Goal: Task Accomplishment & Management: Use online tool/utility

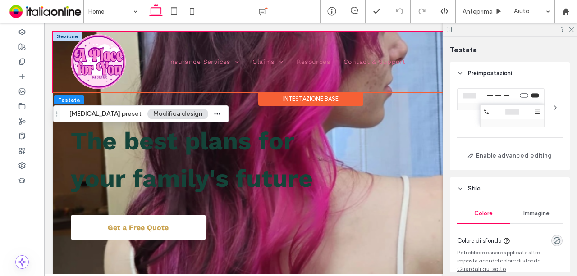
click at [60, 156] on div "The best plans for your family's future Get a Free Quote" at bounding box center [310, 177] width 515 height 290
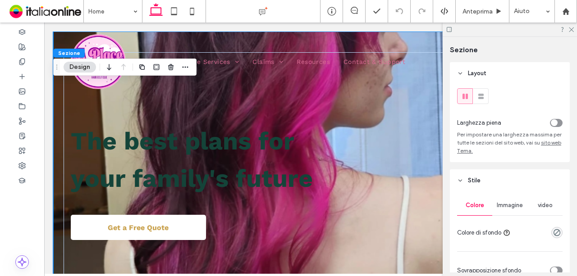
click at [54, 154] on div "The best plans for your family's future Get a Free Quote" at bounding box center [310, 177] width 515 height 290
click at [569, 30] on icon at bounding box center [571, 29] width 6 height 6
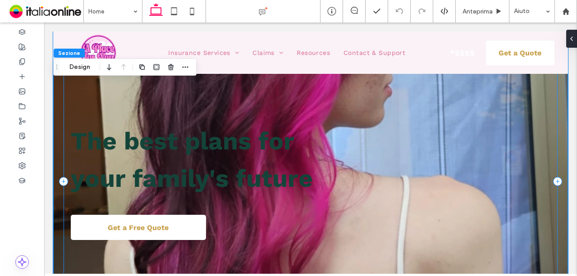
scroll to position [45, 0]
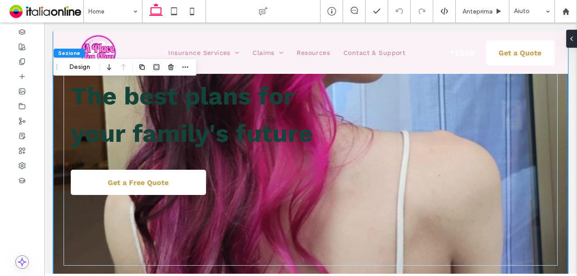
drag, startPoint x: 528, startPoint y: 114, endPoint x: 197, endPoint y: 298, distance: 379.4
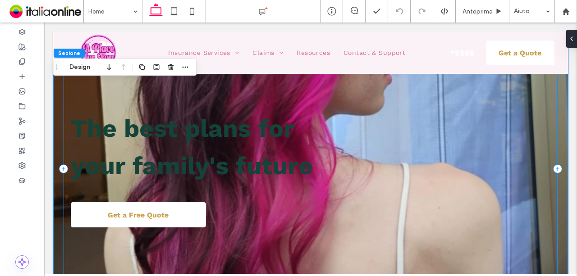
scroll to position [0, 0]
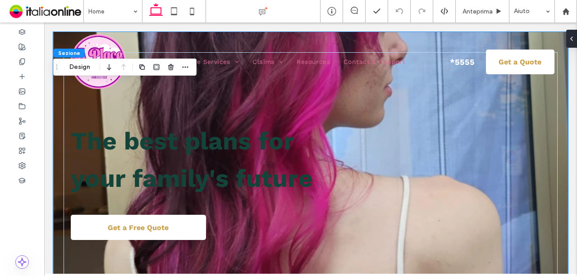
click at [55, 113] on div "The best plans for your family's future Get a Free Quote" at bounding box center [310, 177] width 515 height 290
click at [61, 114] on div "The best plans for your family's future Get a Free Quote" at bounding box center [310, 177] width 515 height 290
click at [77, 71] on button "Design" at bounding box center [80, 67] width 32 height 11
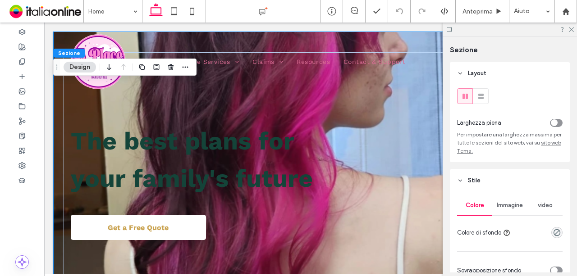
click at [513, 207] on span "Immagine" at bounding box center [510, 205] width 26 height 7
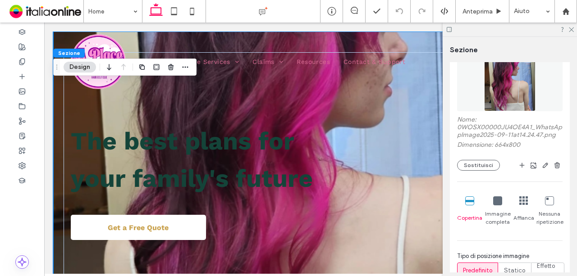
scroll to position [180, 0]
click at [480, 170] on button "Sostituisci" at bounding box center [478, 164] width 43 height 11
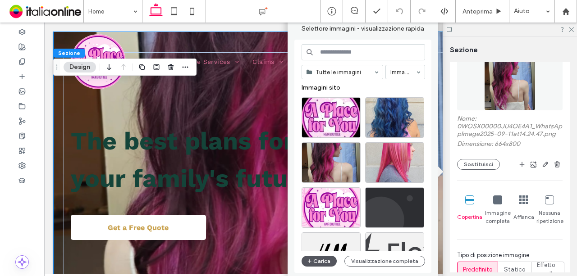
click at [320, 260] on button "Carica" at bounding box center [319, 261] width 35 height 11
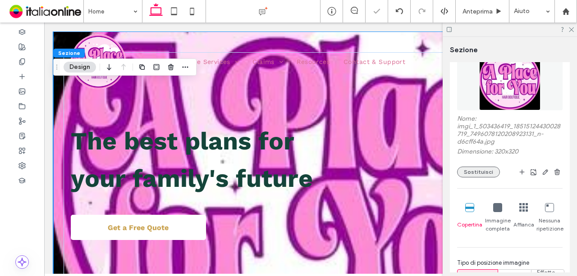
click at [485, 167] on button "Sostituisci" at bounding box center [478, 172] width 43 height 11
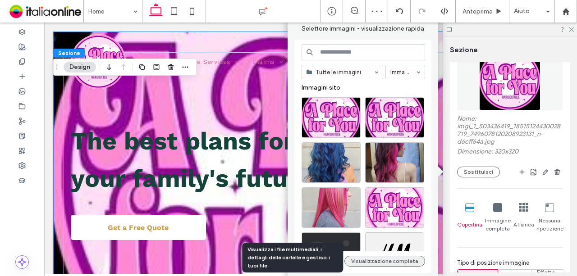
click at [377, 260] on button "Visualizzazione completa" at bounding box center [384, 261] width 81 height 11
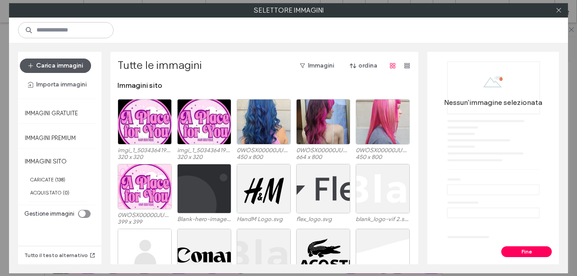
click at [59, 66] on button "Carica immagini" at bounding box center [55, 66] width 71 height 14
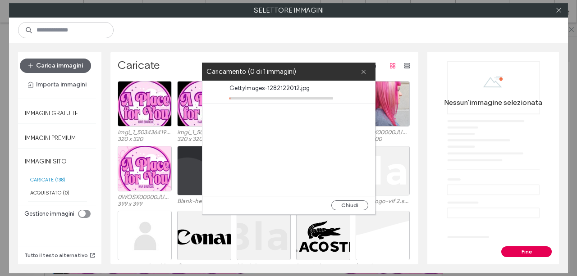
click at [519, 253] on button "Fine" at bounding box center [526, 252] width 50 height 11
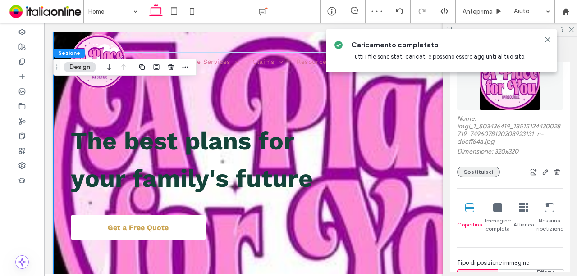
click at [481, 174] on button "Sostituisci" at bounding box center [478, 172] width 43 height 11
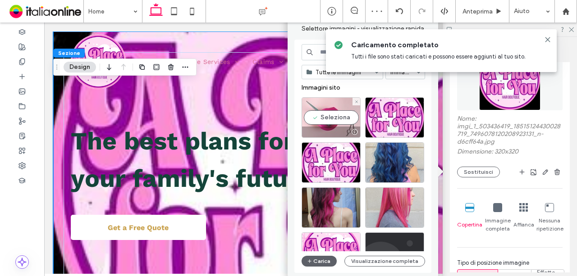
drag, startPoint x: 332, startPoint y: 119, endPoint x: 289, endPoint y: 96, distance: 49.0
click at [332, 119] on div "Seleziona" at bounding box center [331, 117] width 59 height 41
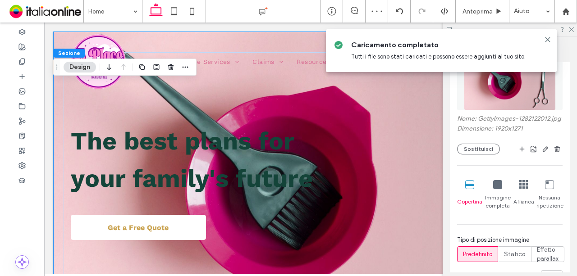
click at [548, 41] on icon at bounding box center [547, 39] width 7 height 7
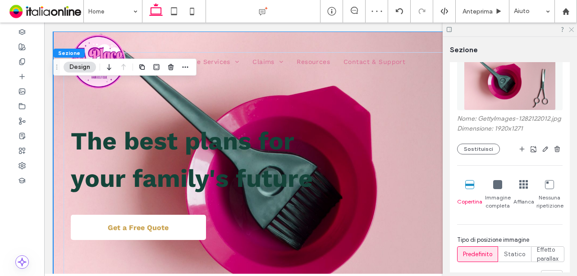
click at [568, 31] on icon at bounding box center [571, 29] width 6 height 6
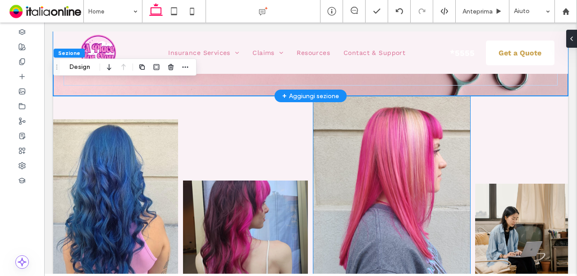
scroll to position [0, 0]
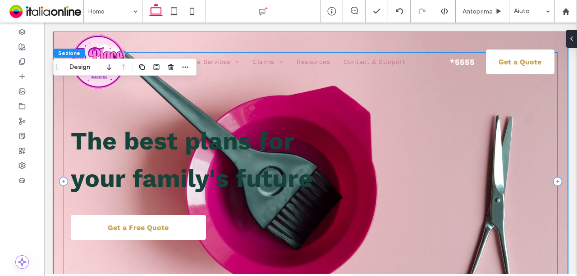
click at [219, 122] on div "The best plans for your family's future Get a Free Quote" at bounding box center [311, 181] width 494 height 259
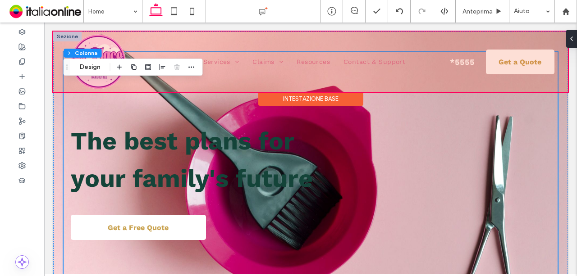
click at [461, 57] on div at bounding box center [310, 62] width 515 height 60
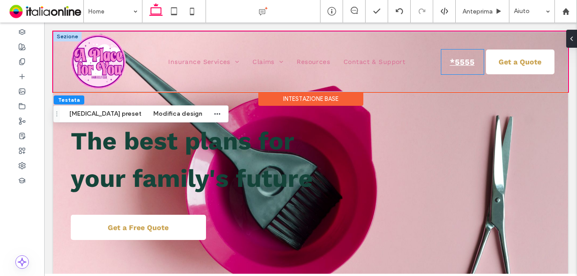
click at [465, 58] on span "*5555" at bounding box center [462, 62] width 31 height 18
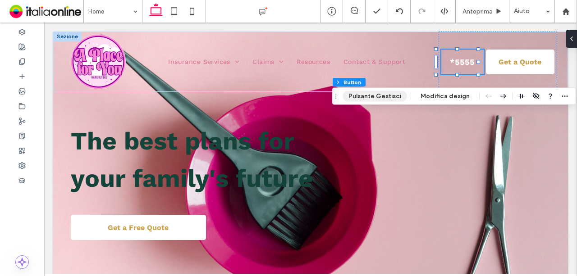
click at [388, 95] on button "Pulsante Gestisci" at bounding box center [375, 96] width 64 height 11
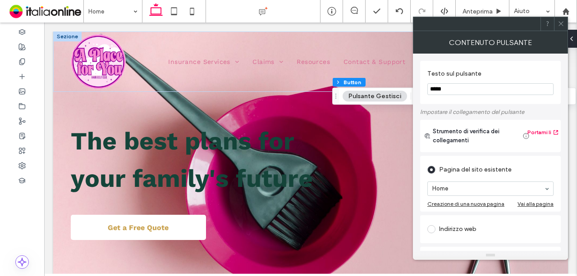
click at [558, 25] on icon at bounding box center [561, 23] width 7 height 7
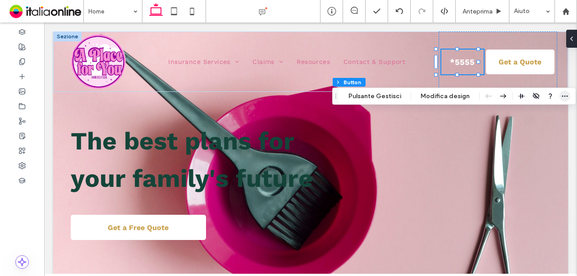
click at [560, 95] on span "button" at bounding box center [565, 96] width 11 height 11
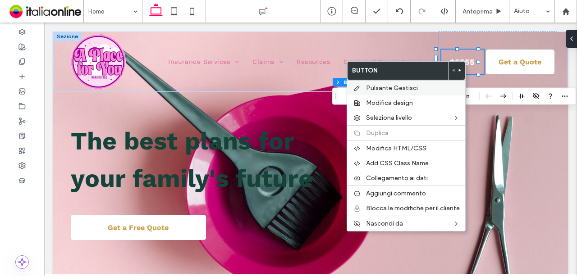
click at [428, 88] on label "Pulsante Gestisci" at bounding box center [413, 88] width 94 height 8
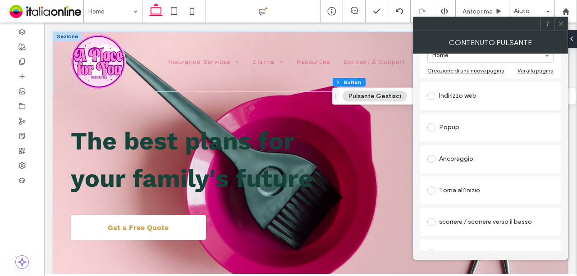
scroll to position [180, 0]
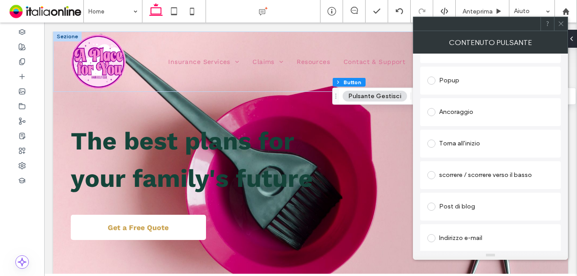
click at [563, 27] on span at bounding box center [561, 24] width 7 height 14
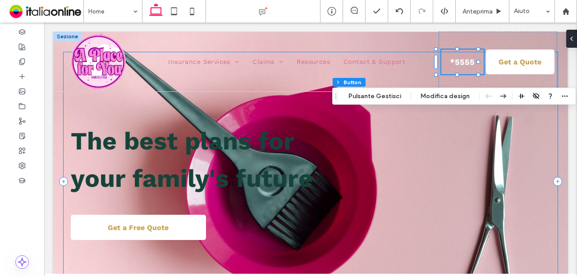
click at [504, 186] on div "The best plans for your family's future Get a Free Quote" at bounding box center [311, 181] width 494 height 259
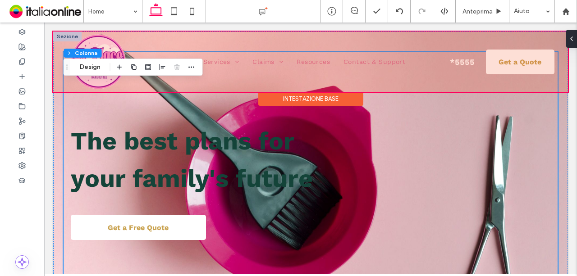
click at [491, 61] on div at bounding box center [310, 62] width 515 height 60
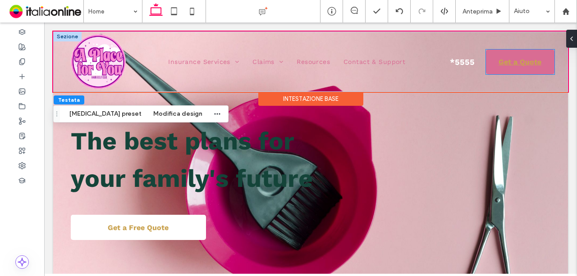
click at [495, 60] on span "Get a Quote" at bounding box center [519, 62] width 49 height 18
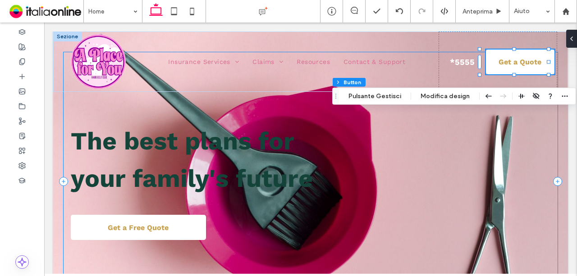
click at [467, 206] on div "The best plans for your family's future Get a Free Quote" at bounding box center [311, 181] width 494 height 259
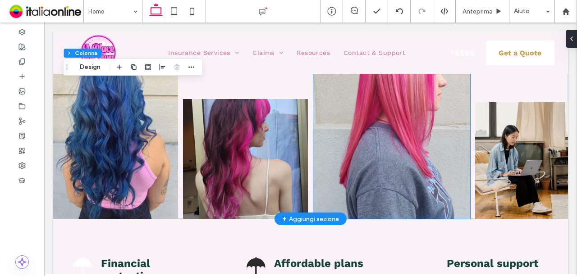
scroll to position [406, 0]
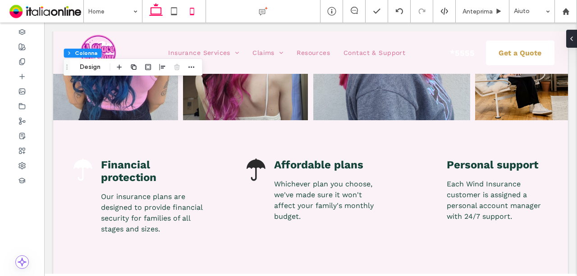
click at [194, 6] on icon at bounding box center [192, 11] width 18 height 18
type input "**"
type input "****"
type input "***"
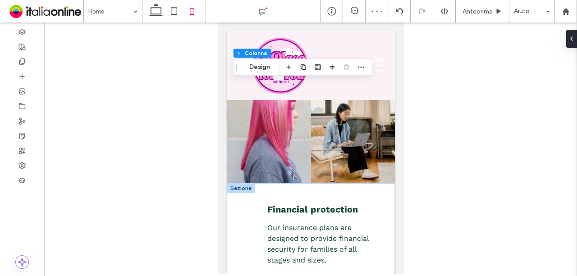
scroll to position [0, 0]
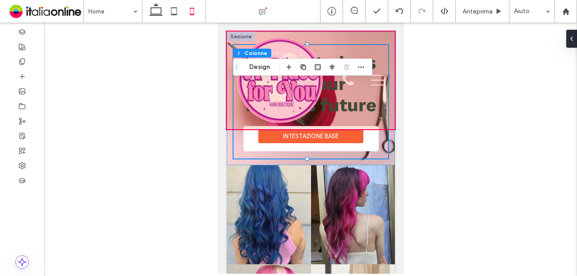
click at [230, 47] on div at bounding box center [310, 81] width 168 height 98
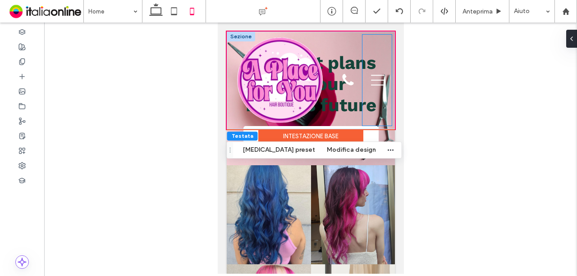
click at [374, 36] on div at bounding box center [376, 80] width 29 height 91
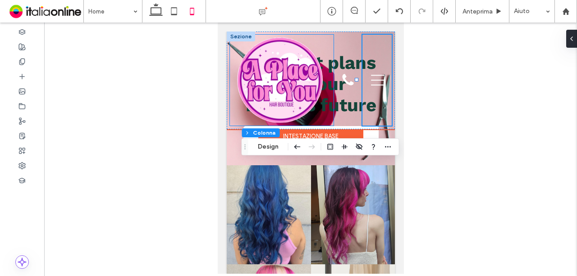
click at [229, 124] on div at bounding box center [280, 80] width 103 height 91
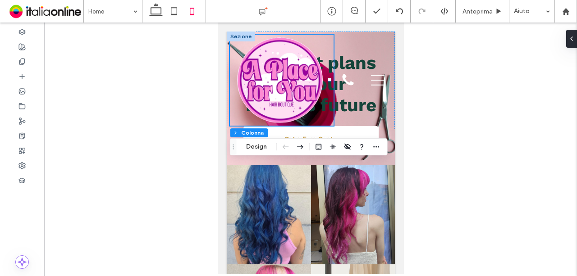
click at [495, 118] on div at bounding box center [310, 149] width 533 height 252
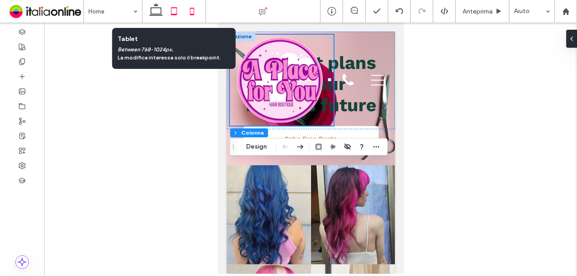
click at [180, 4] on icon at bounding box center [174, 11] width 18 height 18
type input "**"
type input "*****"
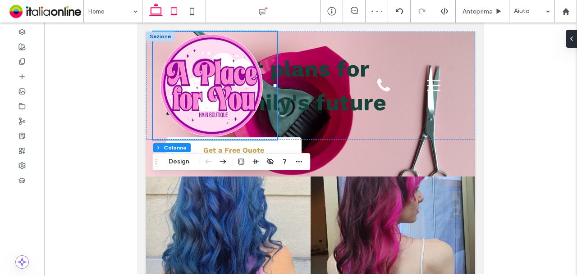
click at [151, 10] on icon at bounding box center [156, 11] width 18 height 18
type input "**"
type input "*****"
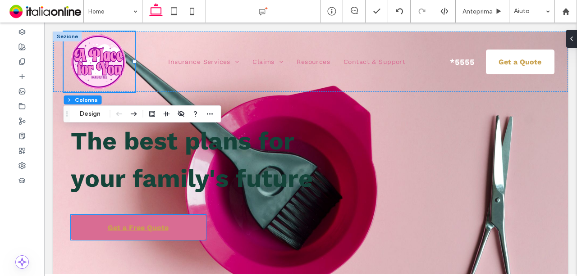
click at [196, 229] on link "Get a Free Quote" at bounding box center [138, 227] width 135 height 25
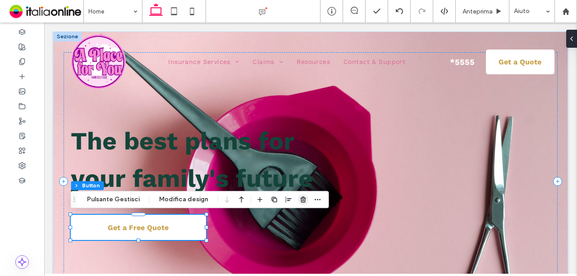
click at [300, 198] on icon "button" at bounding box center [303, 199] width 7 height 7
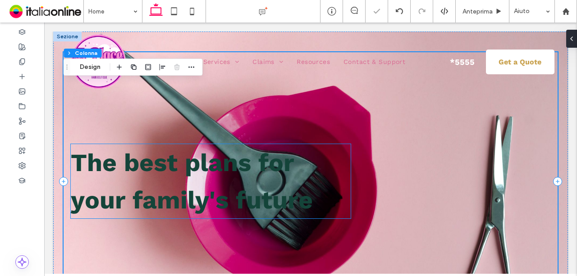
click at [281, 179] on h1 "The best plans for your family's future" at bounding box center [211, 181] width 280 height 74
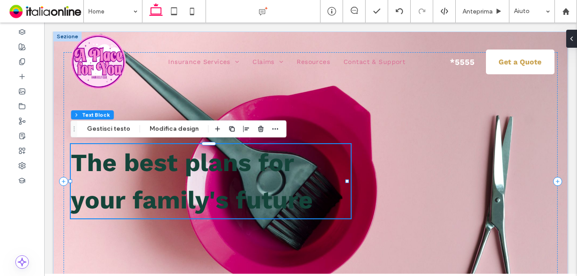
click at [166, 181] on h1 "The best plans for your family's future" at bounding box center [211, 181] width 280 height 74
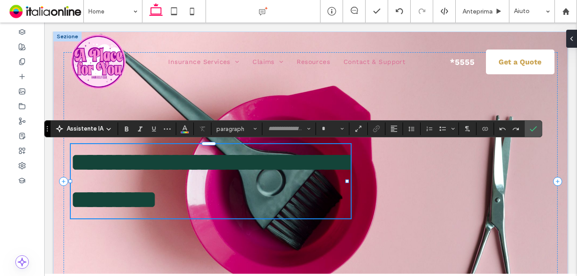
type input "*********"
type input "**"
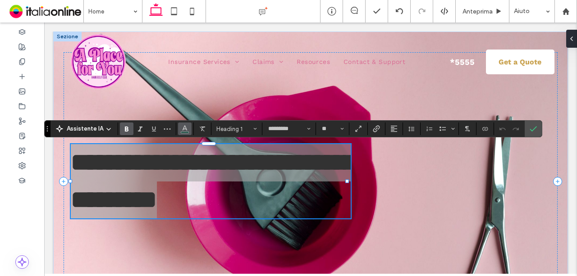
click at [180, 134] on button "Colore" at bounding box center [185, 129] width 14 height 13
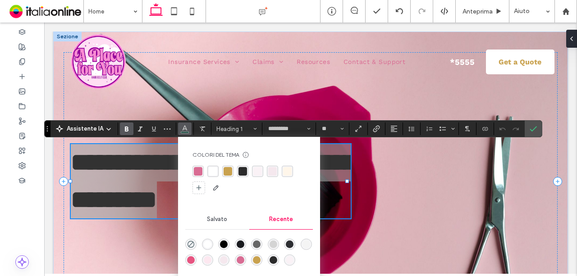
drag, startPoint x: 211, startPoint y: 173, endPoint x: 217, endPoint y: 173, distance: 5.4
click at [211, 173] on div "rgba(255, 255, 255, 1)" at bounding box center [213, 171] width 9 height 9
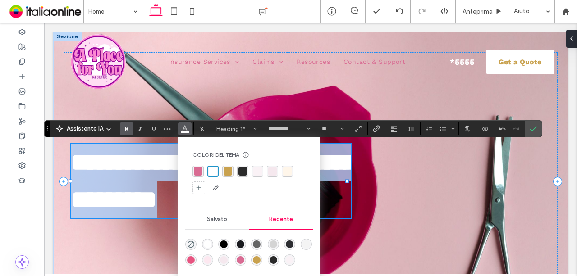
click at [335, 190] on h1 "**********" at bounding box center [211, 181] width 280 height 74
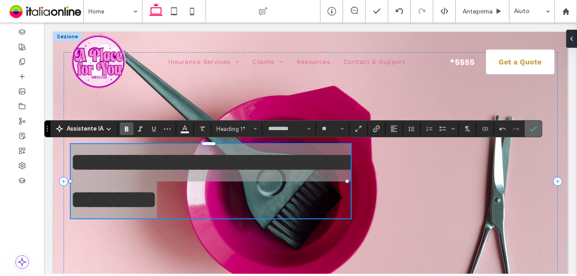
click at [537, 125] on section at bounding box center [533, 129] width 17 height 16
drag, startPoint x: 404, startPoint y: 135, endPoint x: 529, endPoint y: 132, distance: 124.9
click at [530, 132] on icon "Conferma" at bounding box center [533, 128] width 7 height 7
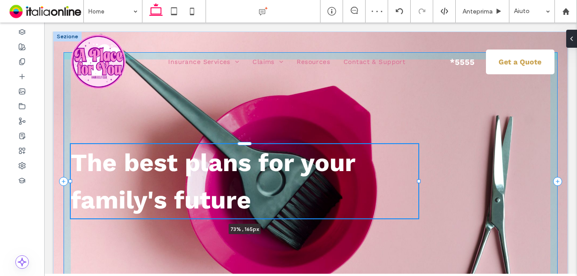
drag, startPoint x: 348, startPoint y: 180, endPoint x: 419, endPoint y: 174, distance: 72.0
click at [419, 174] on div "The best plans for your family's future 73% , 165px" at bounding box center [310, 177] width 515 height 290
type input "**"
type input "****"
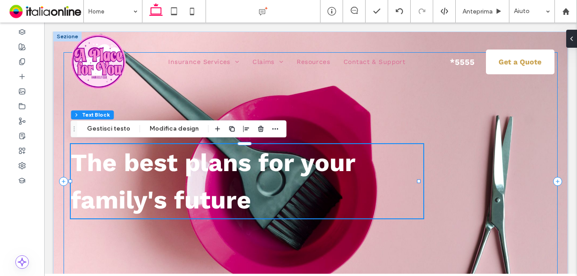
click at [463, 117] on div "The best plans for your family's future 73% , 165px" at bounding box center [311, 181] width 494 height 259
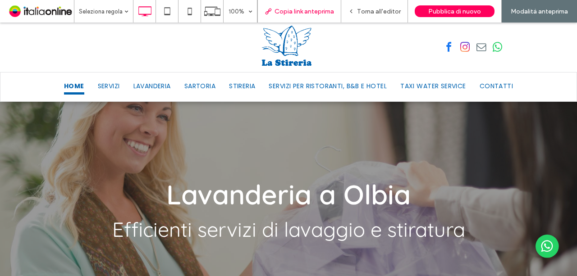
click at [315, 8] on span "Copia link anteprima" at bounding box center [305, 12] width 60 height 8
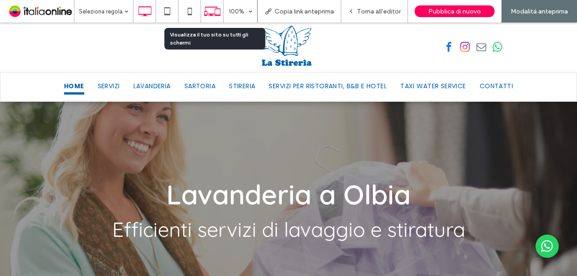
click at [212, 14] on use at bounding box center [212, 11] width 16 height 9
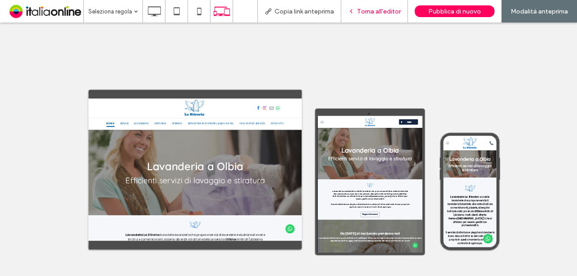
click at [372, 11] on span "Torna all'editor" at bounding box center [379, 12] width 44 height 8
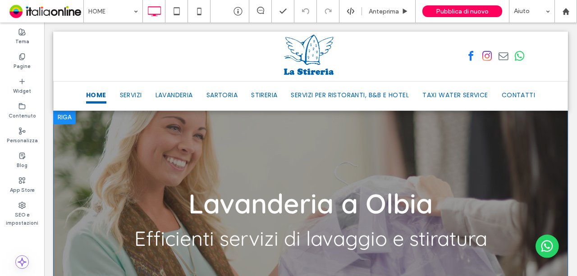
click at [163, 141] on div "Lavanderia a Olbia Efficienti servizi di lavaggio e stiratura Click To Paste Ri…" at bounding box center [310, 219] width 515 height 218
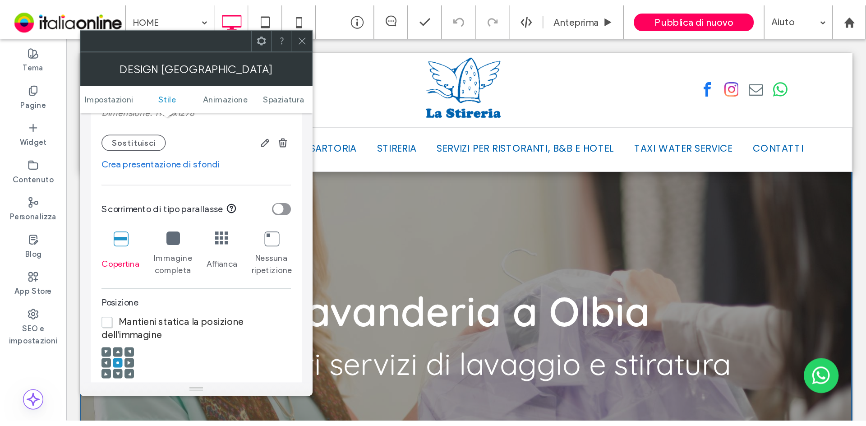
scroll to position [271, 0]
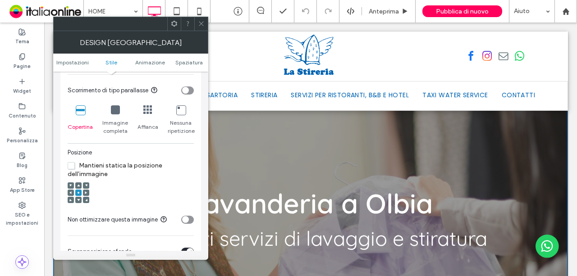
click at [78, 186] on use at bounding box center [78, 185] width 3 height 2
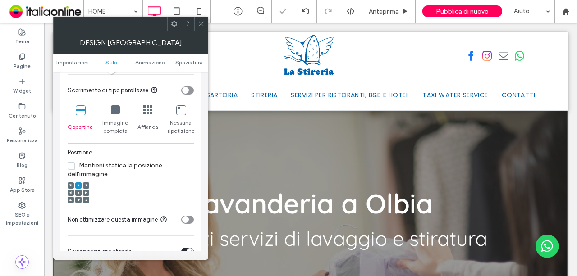
click at [202, 24] on icon at bounding box center [201, 23] width 7 height 7
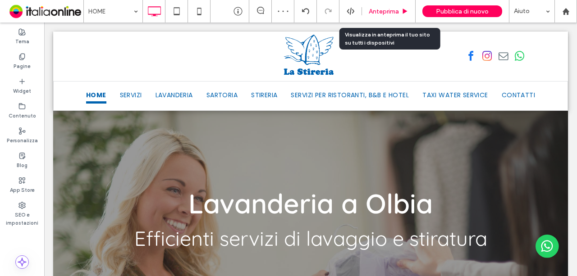
click at [394, 15] on div "Anteprima" at bounding box center [389, 11] width 54 height 23
click at [391, 10] on span "Anteprima" at bounding box center [384, 12] width 30 height 8
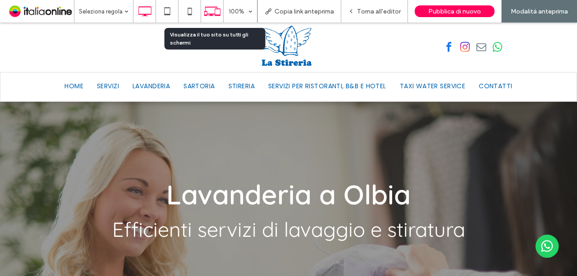
click at [215, 10] on icon at bounding box center [212, 11] width 17 height 17
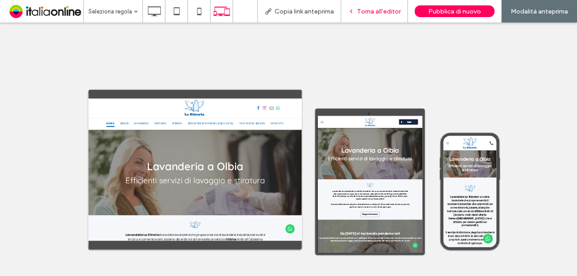
click at [385, 11] on span "Torna all'editor" at bounding box center [379, 12] width 44 height 8
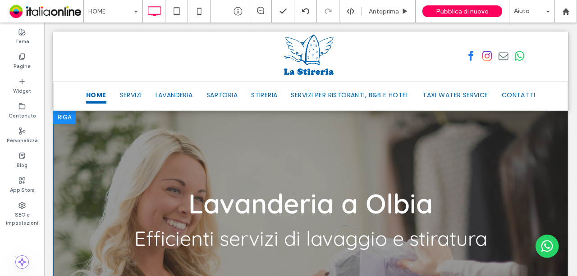
click at [200, 124] on div "Lavanderia a Olbia Efficienti servizi di lavaggio e stiratura Click To Paste Ri…" at bounding box center [310, 219] width 515 height 218
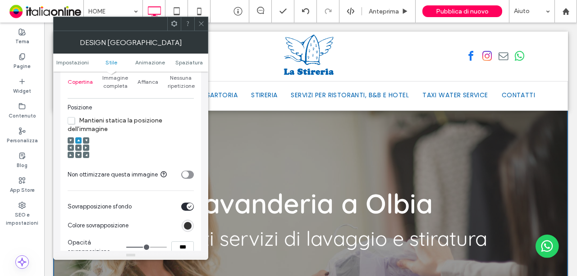
scroll to position [451, 0]
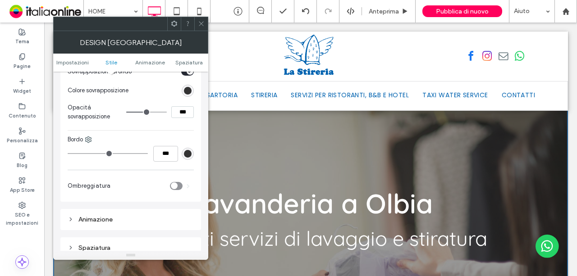
click at [202, 26] on icon at bounding box center [201, 23] width 7 height 7
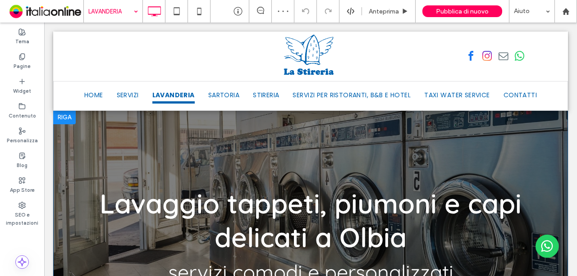
click at [314, 133] on div "Lavaggio tappeti, piumoni e capi delicati a Olbia servizi comodi e personalizza…" at bounding box center [310, 236] width 515 height 252
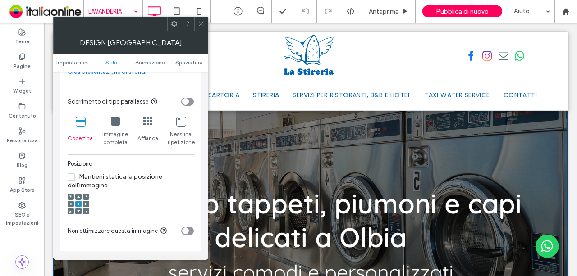
scroll to position [271, 0]
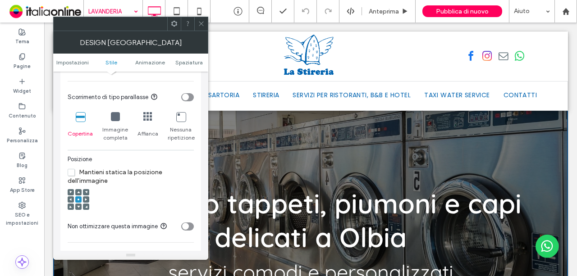
click at [202, 28] on span at bounding box center [201, 24] width 7 height 14
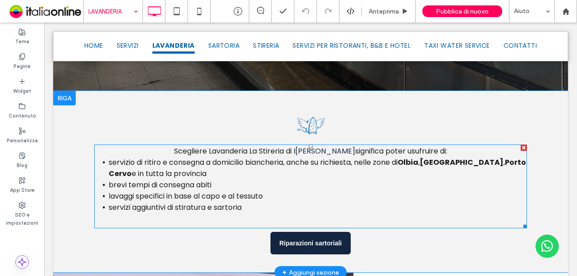
click at [224, 175] on li "servizio di ritiro e consegna a domicilio biancheria, anche su richiesta, nelle…" at bounding box center [318, 168] width 418 height 23
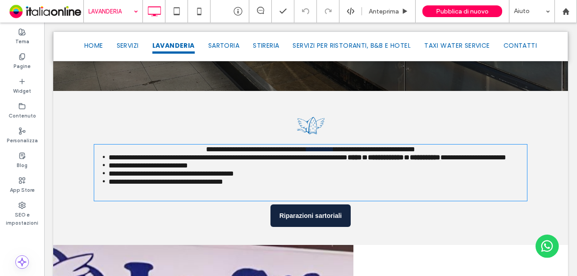
type input "*******"
type input "**"
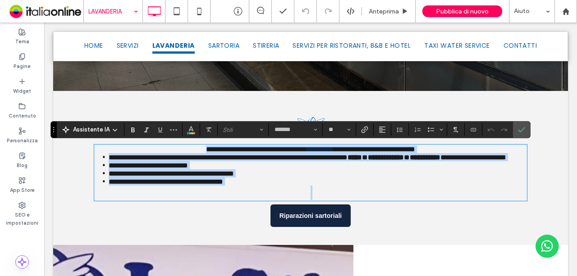
click at [234, 177] on span "**********" at bounding box center [171, 173] width 125 height 7
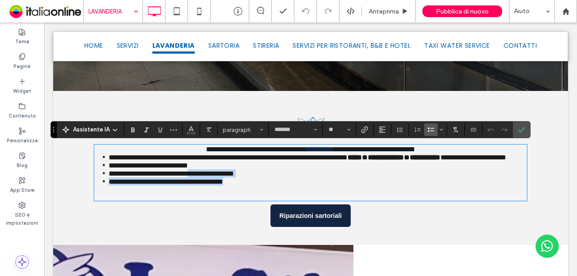
drag, startPoint x: 250, startPoint y: 207, endPoint x: 198, endPoint y: 181, distance: 58.3
click at [202, 186] on ul "**********" at bounding box center [310, 169] width 433 height 32
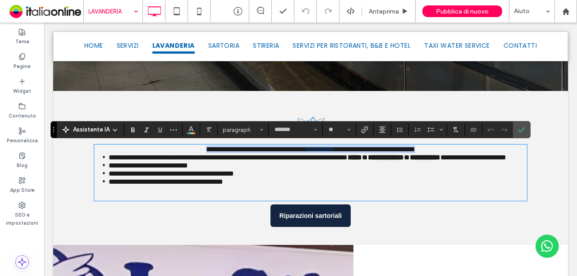
drag, startPoint x: 179, startPoint y: 150, endPoint x: 486, endPoint y: 148, distance: 306.1
click at [486, 148] on p "**********" at bounding box center [310, 150] width 433 height 8
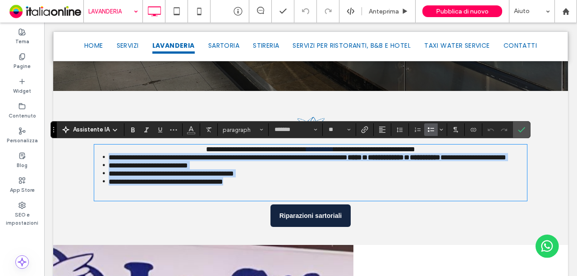
drag, startPoint x: 104, startPoint y: 164, endPoint x: 271, endPoint y: 209, distance: 173.7
click at [271, 186] on ul "**********" at bounding box center [310, 169] width 433 height 32
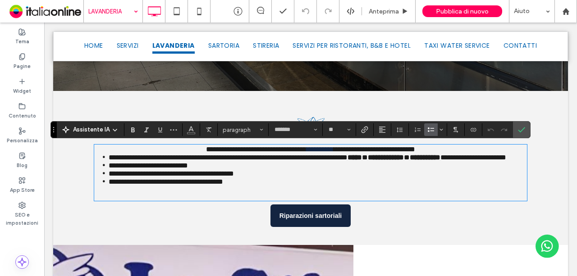
drag, startPoint x: 228, startPoint y: 200, endPoint x: 188, endPoint y: 155, distance: 60.4
click at [206, 153] on span "**********" at bounding box center [256, 149] width 101 height 7
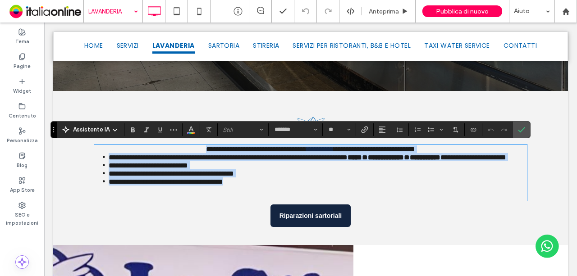
drag, startPoint x: 278, startPoint y: 206, endPoint x: 213, endPoint y: 142, distance: 91.5
click at [170, 149] on div "**********" at bounding box center [310, 173] width 433 height 55
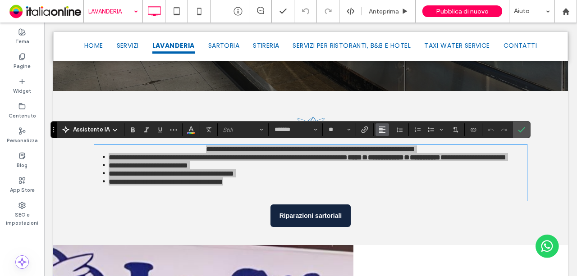
click at [379, 128] on use "Allineamento" at bounding box center [382, 130] width 6 height 6
click at [391, 156] on div "ui.textEditor.alignment.center" at bounding box center [391, 157] width 12 height 7
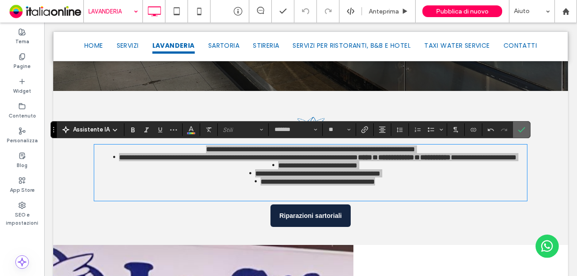
click at [518, 126] on span "Conferma" at bounding box center [520, 130] width 4 height 16
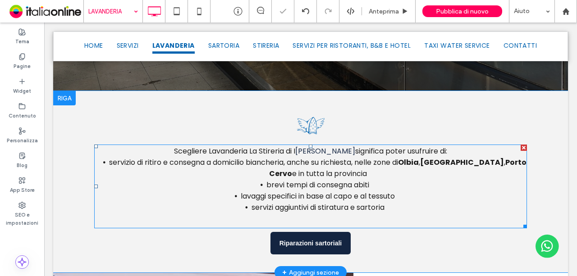
click at [408, 209] on div "Scegliere Lavanderia La Stireria di I soni Piera significa poter usufruire di: …" at bounding box center [310, 187] width 433 height 84
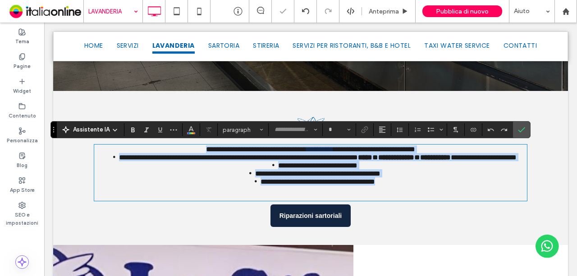
type input "*******"
type input "**"
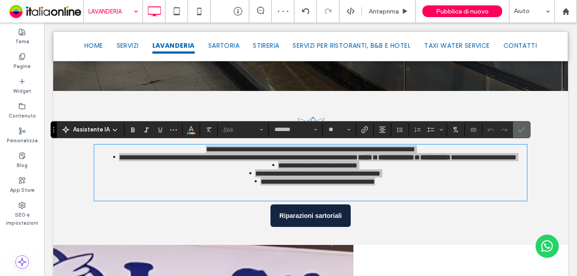
click at [518, 129] on icon "Conferma" at bounding box center [521, 129] width 7 height 7
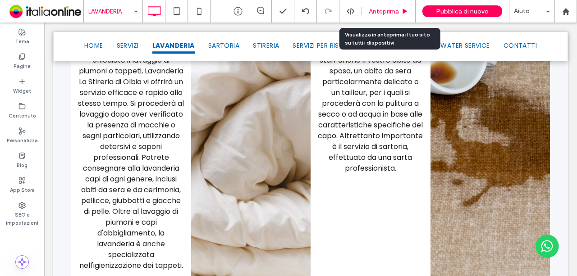
click at [395, 11] on span "Anteprima" at bounding box center [384, 12] width 30 height 8
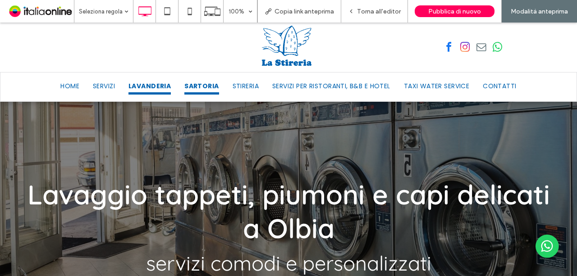
click at [207, 84] on span "SARTORIA" at bounding box center [201, 86] width 34 height 15
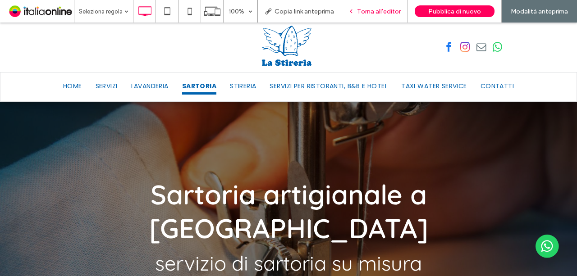
click at [390, 13] on span "Torna all'editor" at bounding box center [379, 12] width 44 height 8
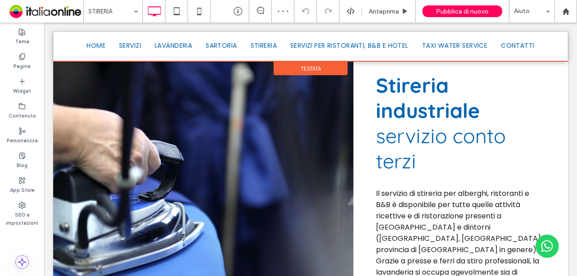
scroll to position [482, 0]
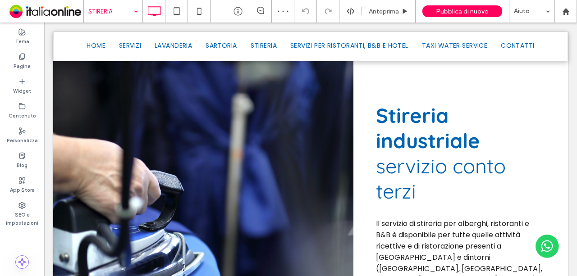
drag, startPoint x: 117, startPoint y: 15, endPoint x: 125, endPoint y: 19, distance: 9.3
click at [117, 15] on input at bounding box center [110, 11] width 45 height 23
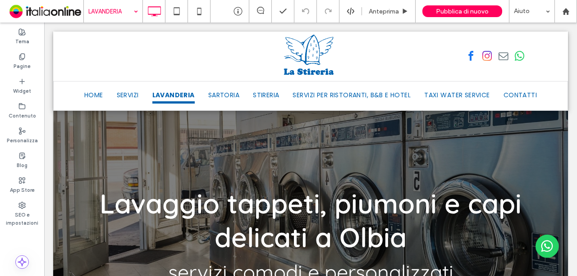
click at [129, 4] on input at bounding box center [110, 11] width 45 height 23
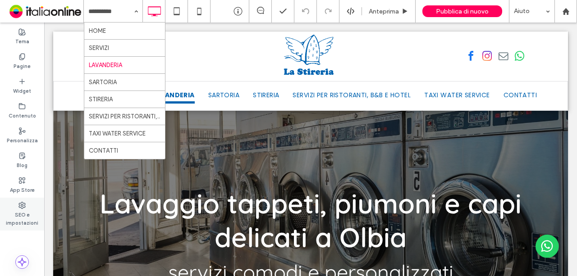
click at [18, 214] on label "SEO e impostazioni" at bounding box center [22, 218] width 44 height 18
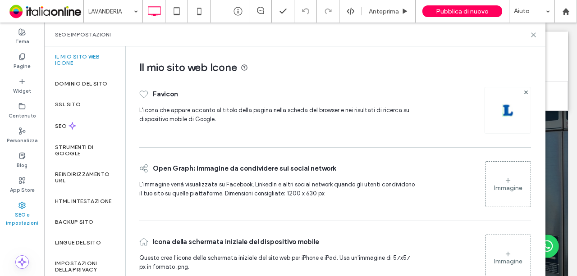
click at [535, 39] on div "SEO e impostazioni" at bounding box center [294, 35] width 501 height 24
click at [535, 38] on div "SEO e impostazioni" at bounding box center [294, 35] width 501 height 24
click at [535, 33] on use at bounding box center [534, 35] width 4 height 4
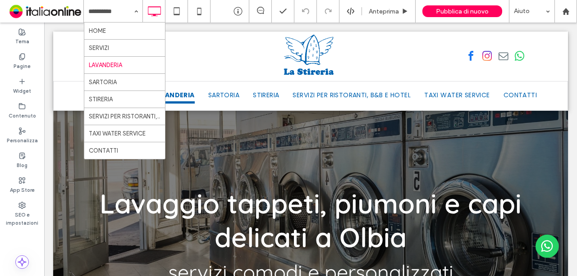
drag, startPoint x: 114, startPoint y: 149, endPoint x: 154, endPoint y: 147, distance: 40.2
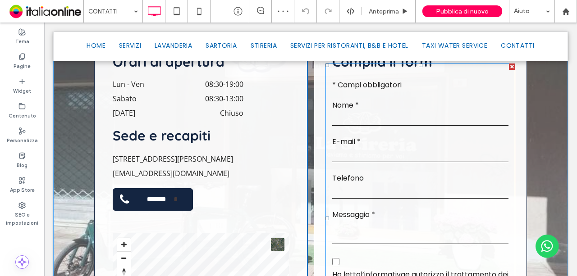
scroll to position [541, 0]
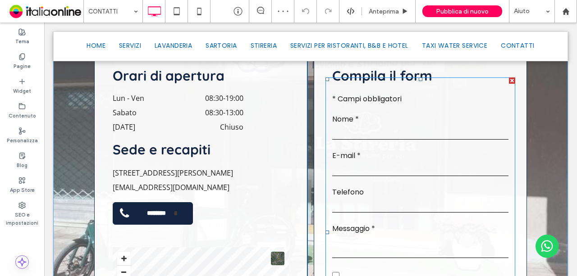
click at [431, 141] on form "Testo libero * Campi obbligatori Nome * E-mail * Telefono Messaggio * Autorizza…" at bounding box center [421, 233] width 190 height 310
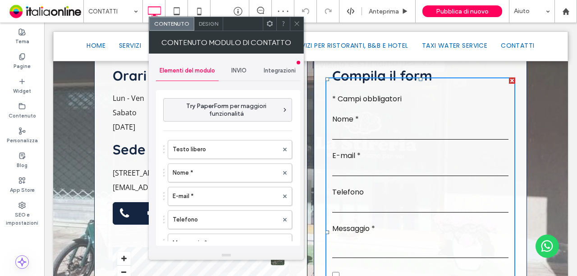
type input "*****"
type input "**********"
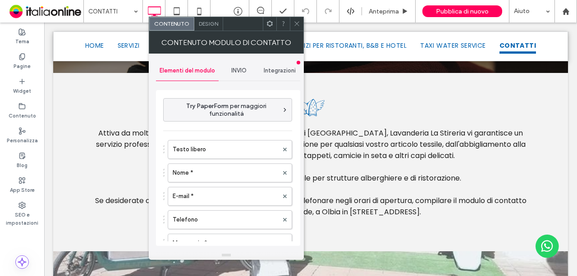
scroll to position [451, 0]
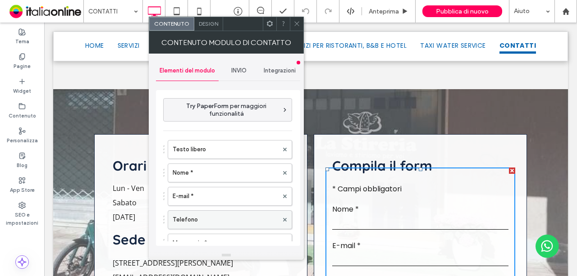
click at [234, 219] on label "Telefono" at bounding box center [226, 220] width 106 height 18
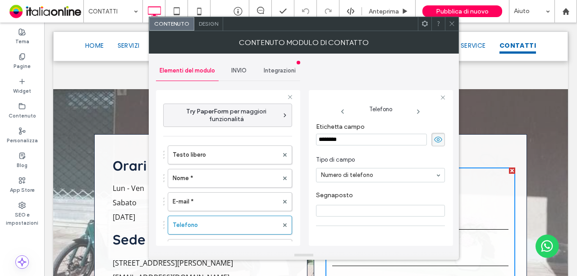
click at [451, 23] on icon at bounding box center [452, 23] width 7 height 7
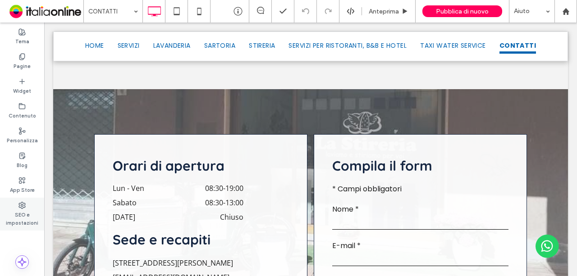
click at [27, 217] on label "SEO e impostazioni" at bounding box center [22, 218] width 44 height 18
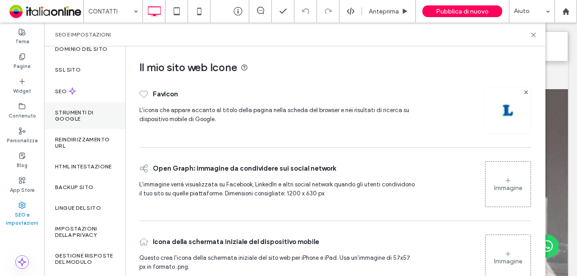
scroll to position [34, 0]
click at [98, 98] on div "SEO" at bounding box center [84, 92] width 81 height 22
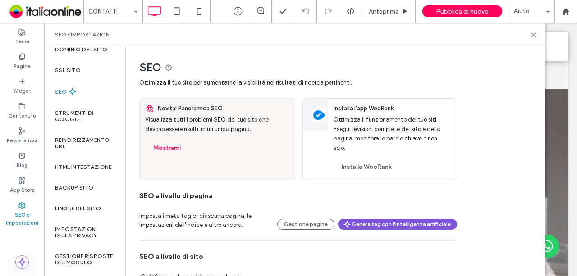
click at [377, 225] on button "Genera tag con l'intelligenza artificiale" at bounding box center [397, 224] width 119 height 11
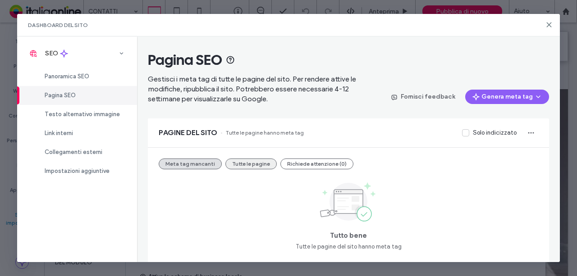
click at [239, 165] on button "Tutte le pagine" at bounding box center [250, 164] width 51 height 11
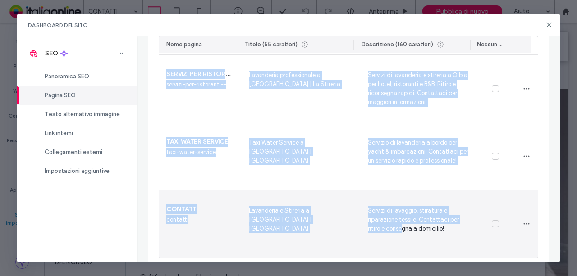
scroll to position [486, 0]
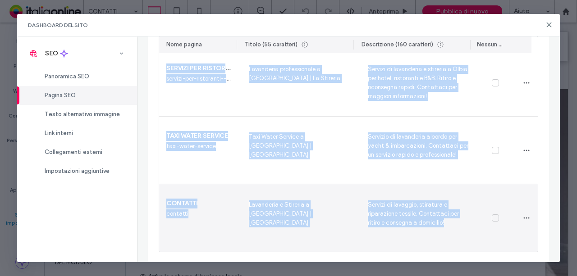
drag, startPoint x: 160, startPoint y: 165, endPoint x: 512, endPoint y: 237, distance: 359.4
copy section "HOME home Lavanderia e Stiro a Olbia | La Stireria La Stireria offre lavaggio e…"
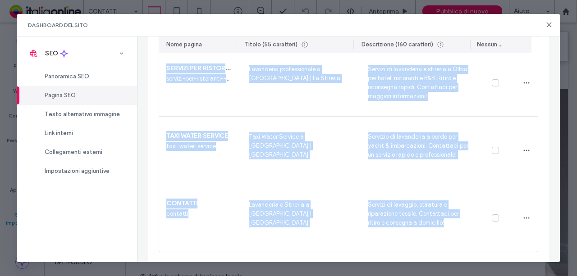
drag, startPoint x: 506, startPoint y: 2, endPoint x: 542, endPoint y: 32, distance: 47.0
click at [551, 28] on icon at bounding box center [549, 24] width 7 height 7
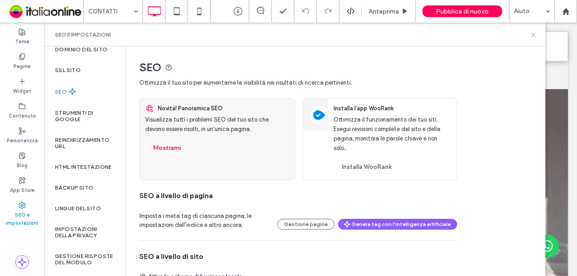
click at [532, 37] on icon at bounding box center [533, 35] width 7 height 7
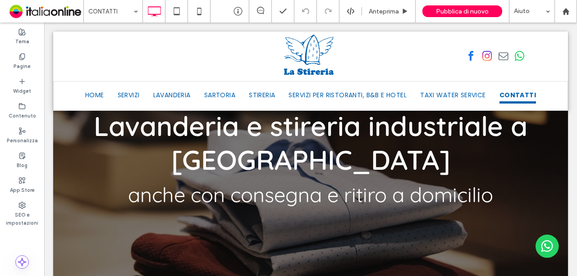
scroll to position [45, 0]
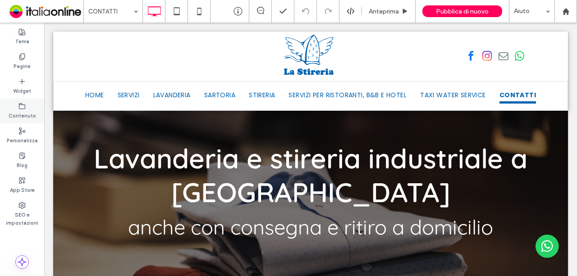
click at [24, 110] on icon at bounding box center [21, 106] width 7 height 7
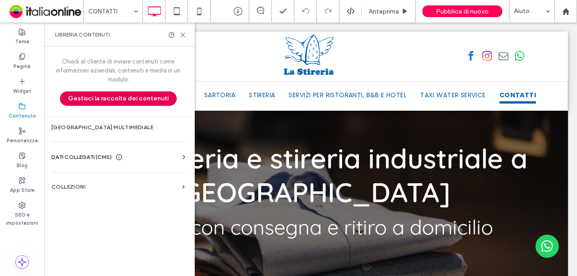
click at [101, 94] on button "Gestisci la raccolta dei contenuti" at bounding box center [118, 99] width 117 height 14
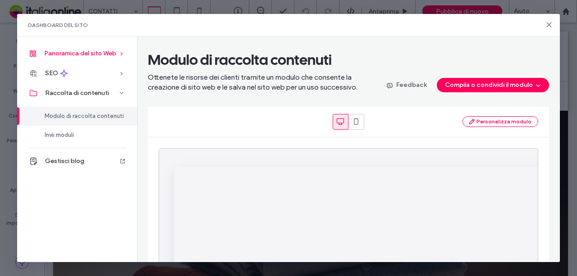
scroll to position [0, 0]
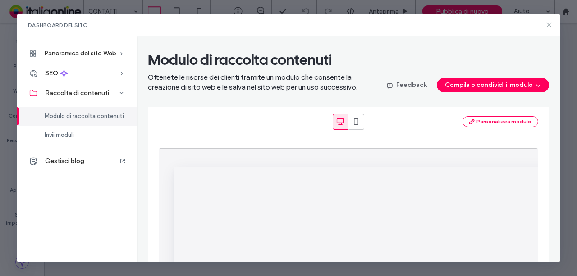
click at [548, 25] on icon at bounding box center [549, 24] width 7 height 7
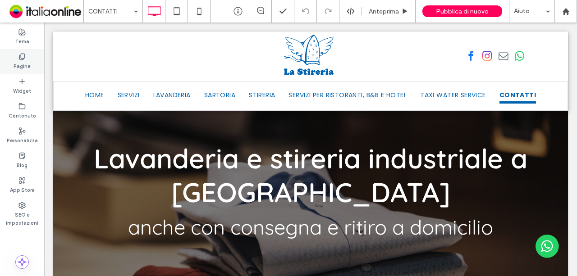
click at [25, 57] on icon at bounding box center [21, 56] width 7 height 7
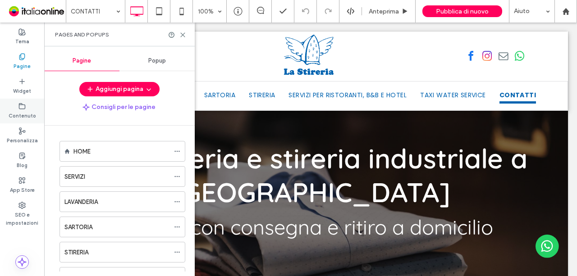
click at [19, 110] on icon at bounding box center [21, 106] width 7 height 7
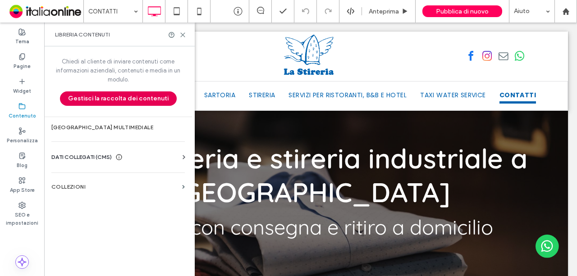
click at [99, 102] on button "Gestisci la raccolta dei contenuti" at bounding box center [118, 99] width 117 height 14
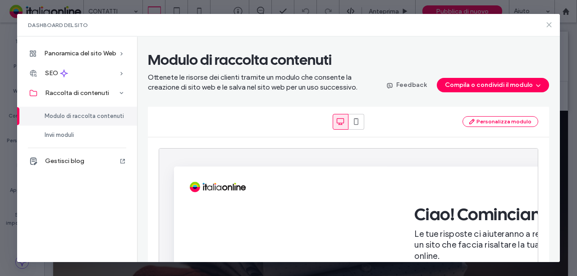
click at [548, 24] on use at bounding box center [549, 25] width 4 height 4
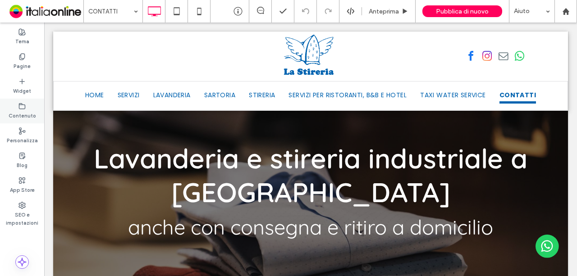
click at [26, 118] on label "Contenuto" at bounding box center [23, 115] width 28 height 10
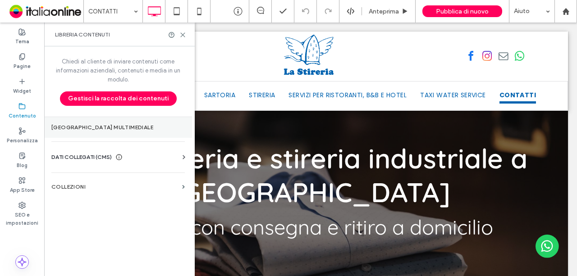
click at [106, 125] on label "Gestore multimediale" at bounding box center [117, 127] width 133 height 6
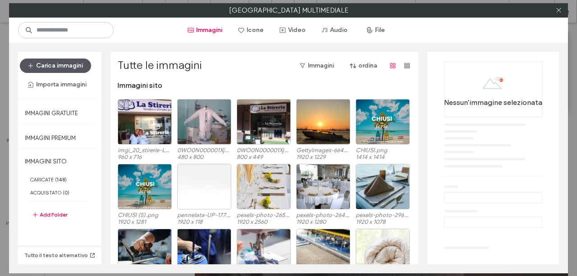
click at [45, 63] on button "Carica immagini" at bounding box center [55, 66] width 71 height 14
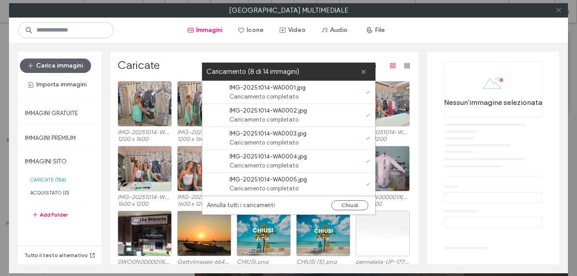
click at [556, 9] on icon at bounding box center [558, 10] width 7 height 7
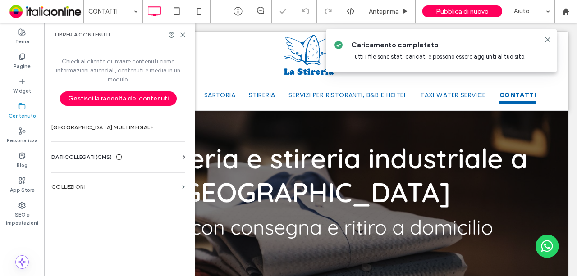
click at [186, 33] on div "Libreria contenuti" at bounding box center [119, 35] width 151 height 24
click at [180, 32] on icon at bounding box center [182, 35] width 7 height 7
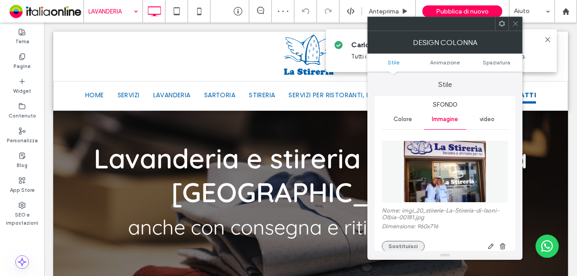
click at [405, 249] on button "Sostituisci" at bounding box center [403, 246] width 43 height 11
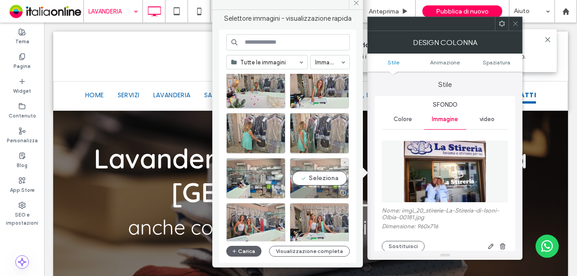
scroll to position [90, 0]
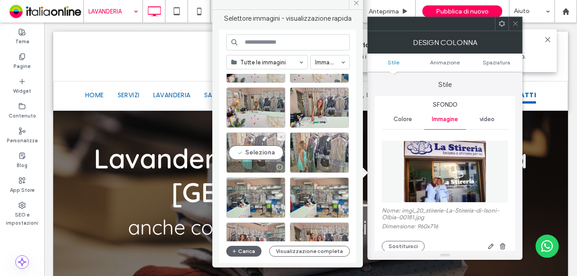
click at [257, 149] on div "Seleziona" at bounding box center [255, 153] width 59 height 41
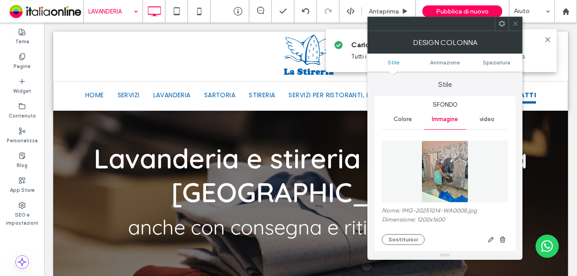
click at [519, 24] on div at bounding box center [516, 24] width 14 height 14
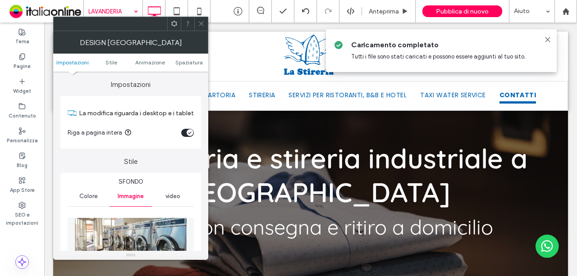
scroll to position [135, 0]
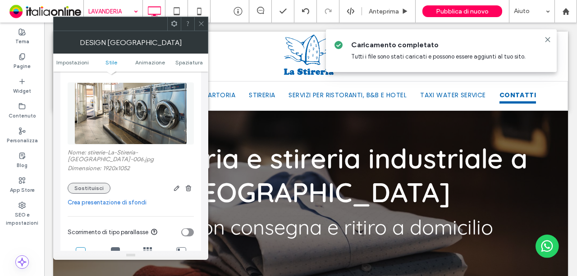
click at [89, 189] on button "Sostituisci" at bounding box center [89, 188] width 43 height 11
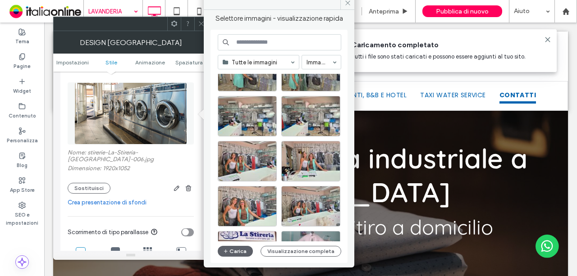
scroll to position [180, 0]
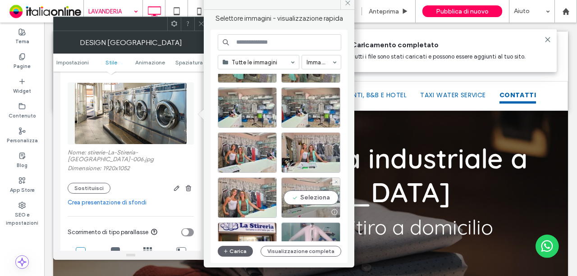
click at [326, 194] on div "Seleziona" at bounding box center [310, 198] width 59 height 41
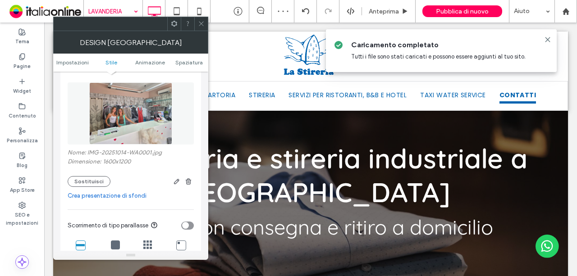
click at [200, 21] on icon at bounding box center [201, 23] width 7 height 7
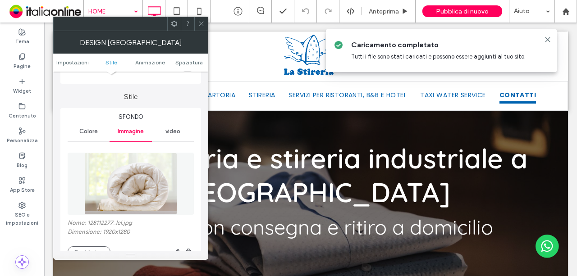
scroll to position [90, 0]
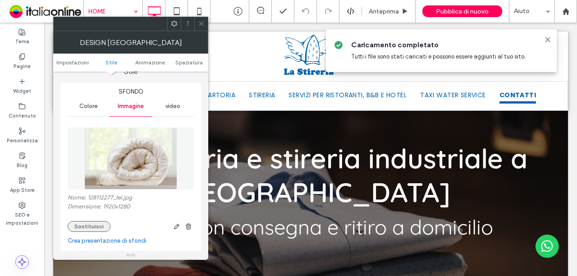
click at [90, 226] on button "Sostituisci" at bounding box center [89, 226] width 43 height 11
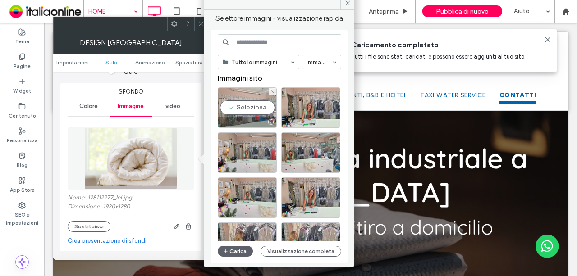
click at [255, 102] on div "Seleziona" at bounding box center [247, 107] width 59 height 41
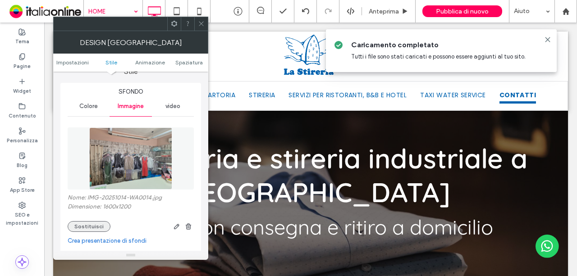
click at [81, 226] on button "Sostituisci" at bounding box center [89, 226] width 43 height 11
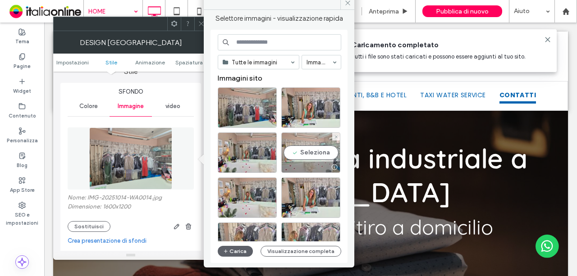
click at [320, 153] on div "Seleziona" at bounding box center [310, 153] width 59 height 41
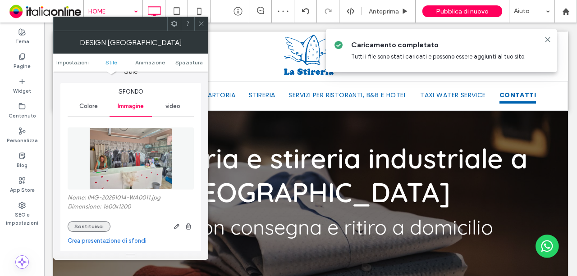
click at [81, 229] on button "Sostituisci" at bounding box center [89, 226] width 43 height 11
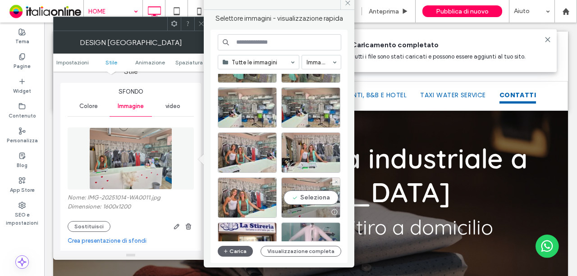
scroll to position [225, 0]
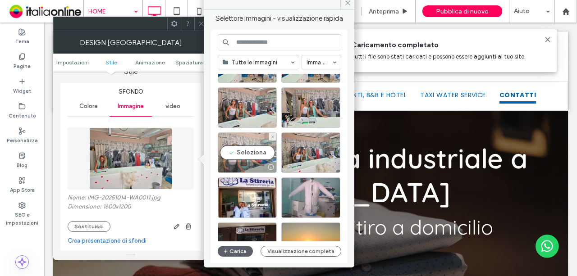
click at [256, 154] on div "Seleziona" at bounding box center [247, 153] width 59 height 41
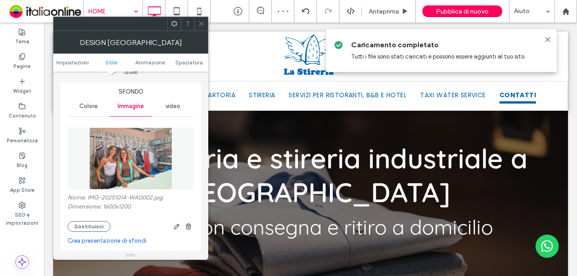
click at [199, 21] on icon at bounding box center [201, 23] width 7 height 7
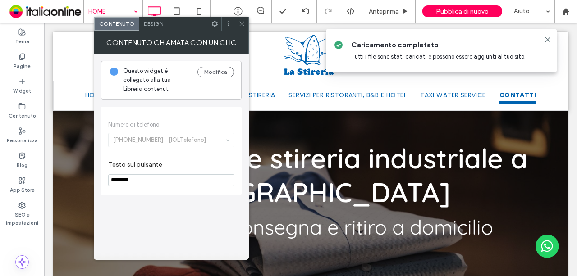
click at [243, 25] on use at bounding box center [242, 24] width 5 height 5
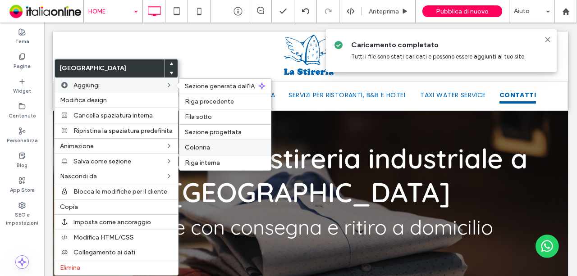
click at [228, 141] on div "Colonna" at bounding box center [225, 147] width 92 height 15
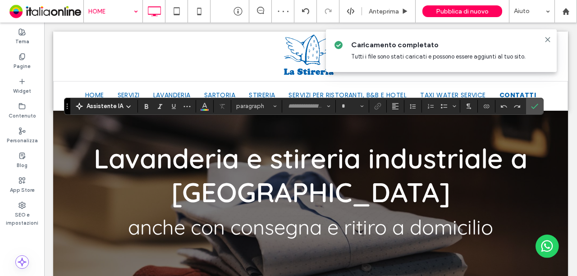
type input "*********"
type input "**"
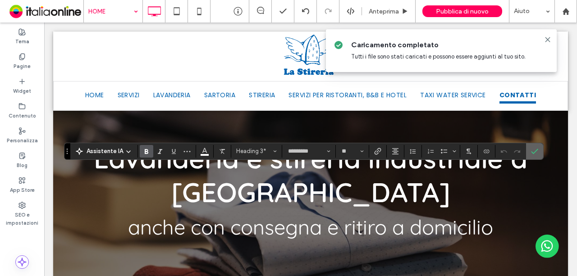
click at [528, 149] on label "Conferma" at bounding box center [535, 151] width 14 height 16
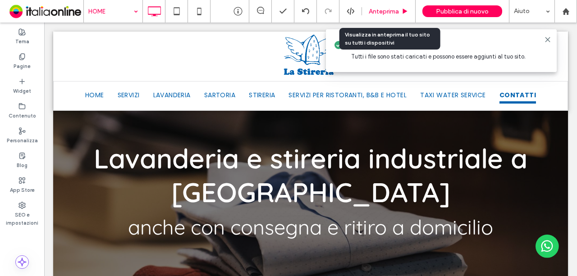
click at [372, 14] on span "Anteprima" at bounding box center [384, 12] width 30 height 8
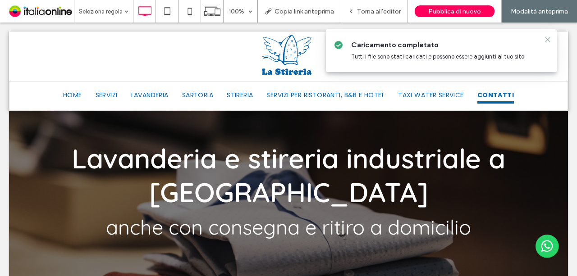
click at [547, 37] on icon at bounding box center [547, 39] width 7 height 7
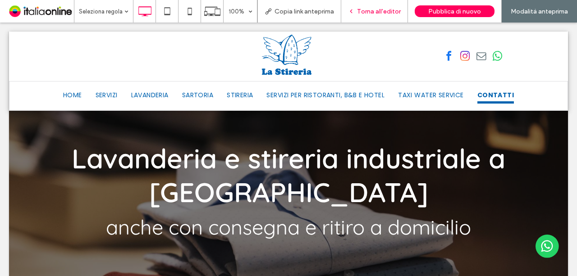
click at [348, 9] on div "Torna all'editor" at bounding box center [374, 12] width 66 height 8
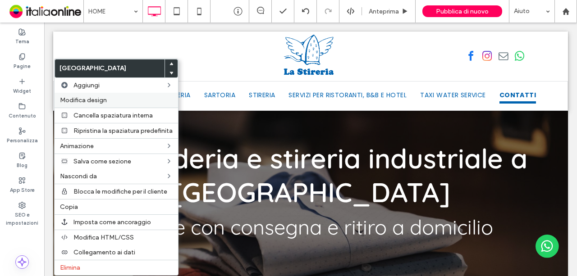
click at [137, 96] on label "Modifica design" at bounding box center [116, 100] width 113 height 8
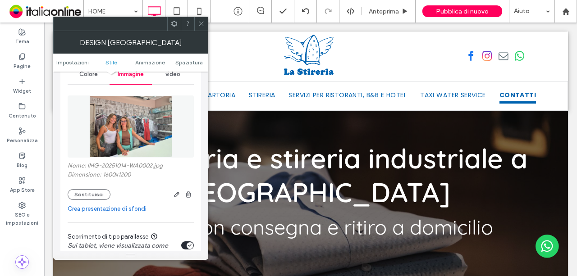
scroll to position [135, 0]
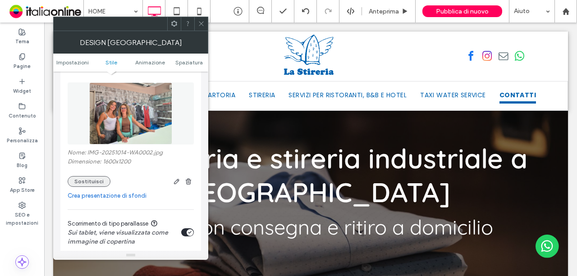
click at [96, 182] on button "Sostituisci" at bounding box center [89, 181] width 43 height 11
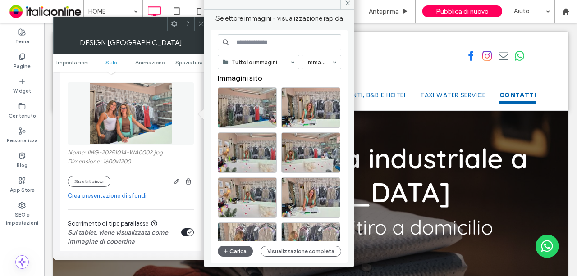
click at [183, 131] on figure at bounding box center [131, 114] width 126 height 62
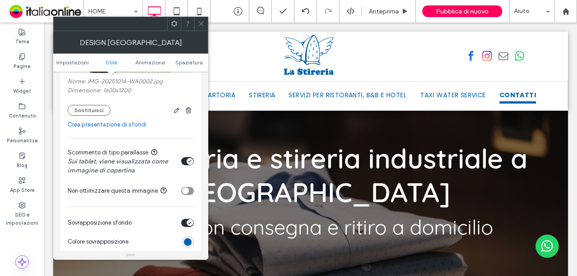
scroll to position [271, 0]
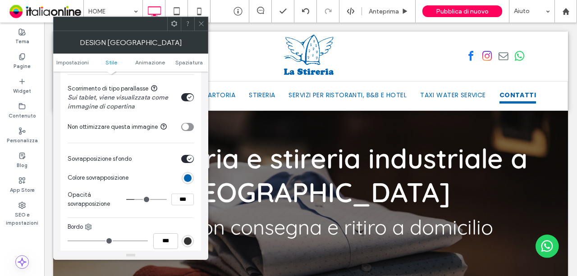
click at [189, 178] on div "rgb(0, 99, 176)" at bounding box center [188, 178] width 8 height 8
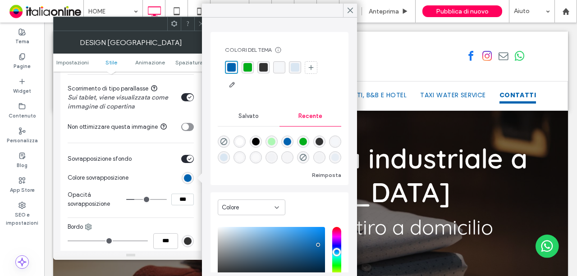
click at [260, 65] on div "rgba(51, 51, 51, 1)" at bounding box center [263, 67] width 9 height 9
click at [197, 24] on div at bounding box center [201, 24] width 14 height 14
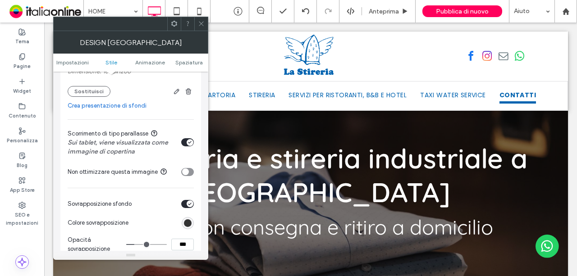
scroll to position [316, 0]
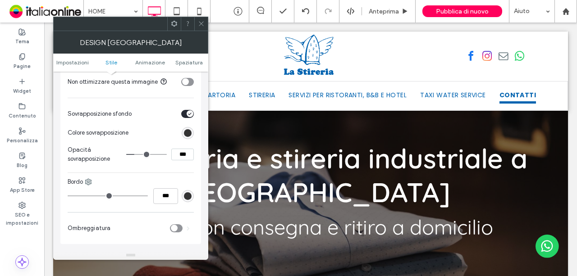
drag, startPoint x: 181, startPoint y: 154, endPoint x: 171, endPoint y: 153, distance: 10.0
click at [171, 153] on div "***" at bounding box center [160, 155] width 68 height 12
type input "***"
type input "**"
click at [198, 21] on icon at bounding box center [201, 23] width 7 height 7
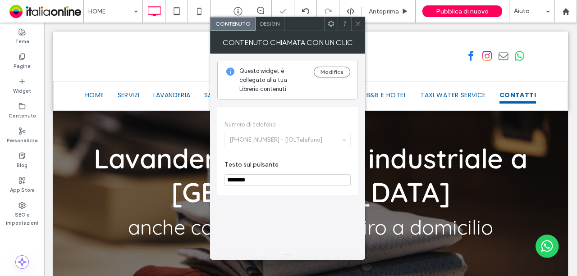
click at [357, 20] on icon at bounding box center [358, 23] width 7 height 7
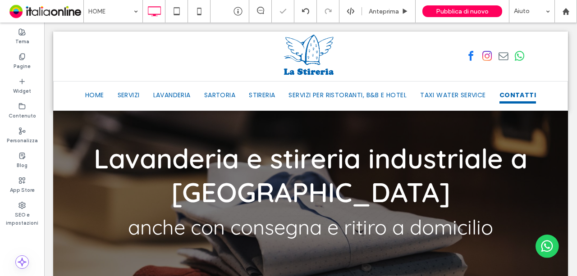
click at [473, 235] on div at bounding box center [288, 138] width 577 height 276
click at [195, 6] on icon at bounding box center [199, 11] width 18 height 18
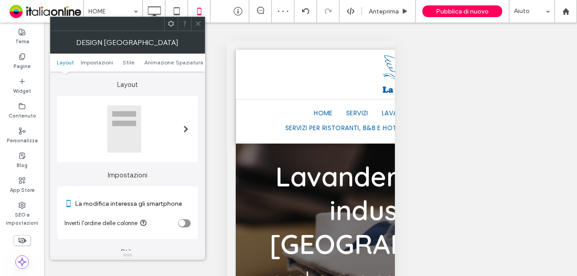
click at [183, 128] on span at bounding box center [185, 128] width 5 height 7
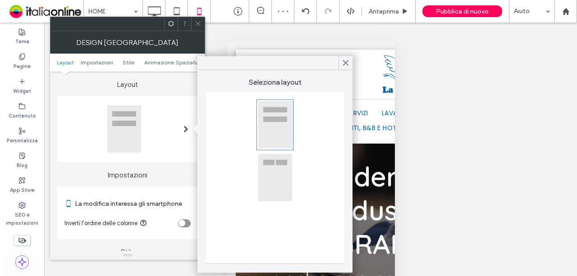
click at [271, 173] on div at bounding box center [275, 178] width 34 height 48
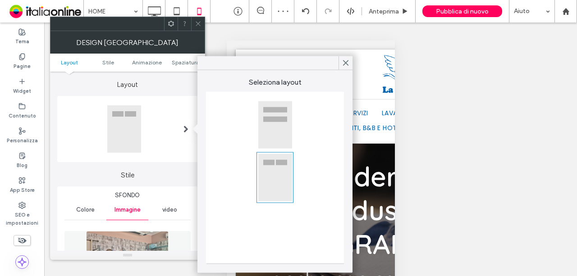
click at [471, 167] on div "Mostrare? Sì Mostrare? Sì Mostrare? Sì Mostrare? Sì" at bounding box center [310, 161] width 533 height 276
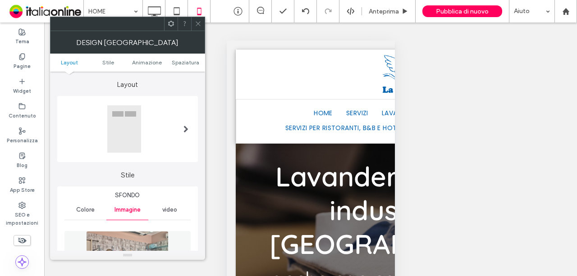
drag, startPoint x: 197, startPoint y: 27, endPoint x: 203, endPoint y: 29, distance: 5.9
click at [197, 27] on span at bounding box center [198, 24] width 7 height 14
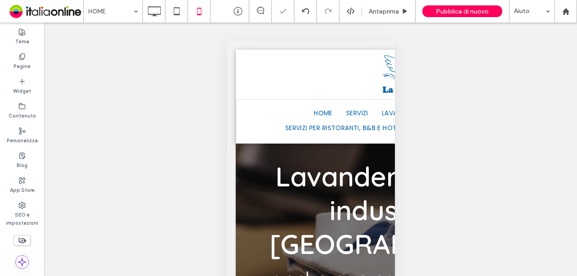
click at [442, 191] on div "Mostrare? Sì Mostrare? Sì Mostrare? Sì Mostrare? Sì" at bounding box center [310, 161] width 533 height 276
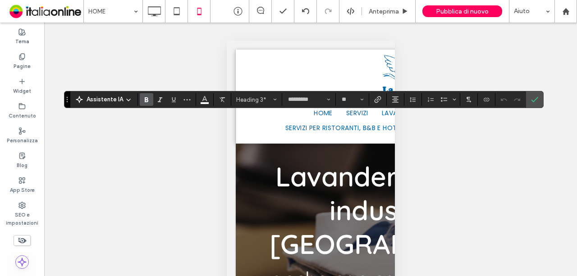
click at [409, 158] on div "Mostrare? Sì Mostrare? Sì Mostrare? Sì Mostrare? Sì" at bounding box center [310, 161] width 533 height 276
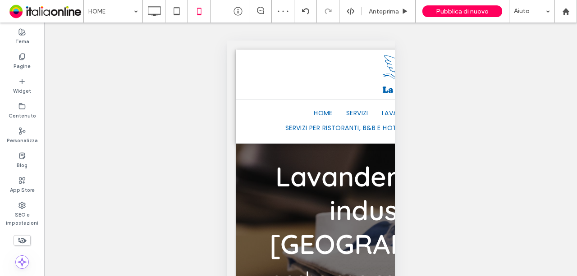
click at [472, 175] on div "Mostrare? Sì Mostrare? Sì Mostrare? Sì Mostrare? Sì" at bounding box center [310, 161] width 533 height 276
click at [307, 8] on icon at bounding box center [305, 11] width 7 height 7
click at [329, 5] on div at bounding box center [328, 11] width 23 height 23
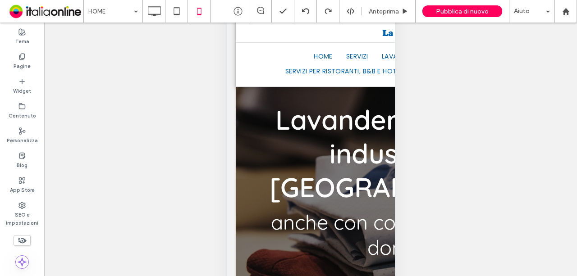
scroll to position [96, 0]
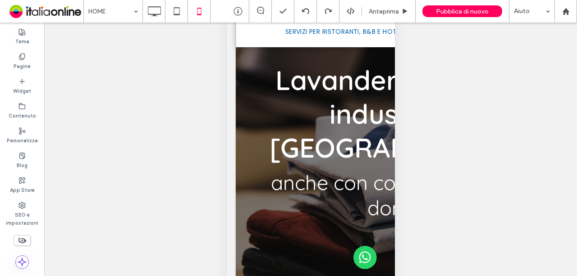
type input "*********"
type input "**"
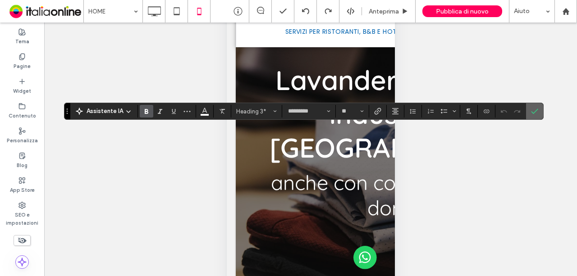
click at [537, 112] on label "Conferma" at bounding box center [535, 111] width 14 height 16
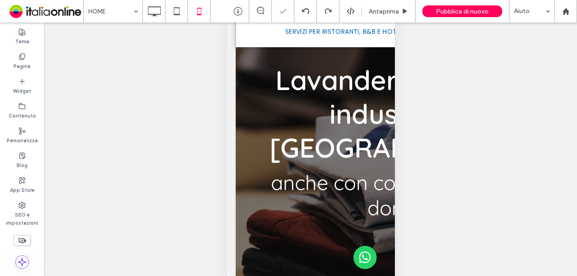
click at [523, 171] on div at bounding box center [288, 138] width 577 height 276
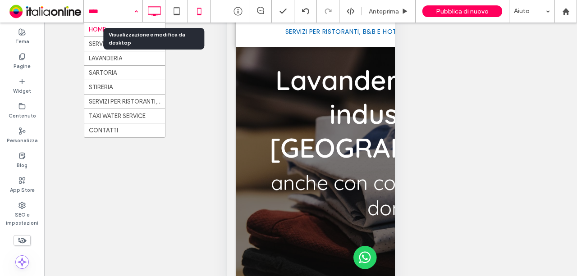
click at [152, 9] on icon at bounding box center [154, 11] width 18 height 18
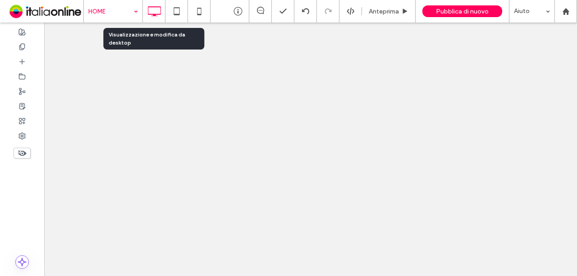
scroll to position [0, 0]
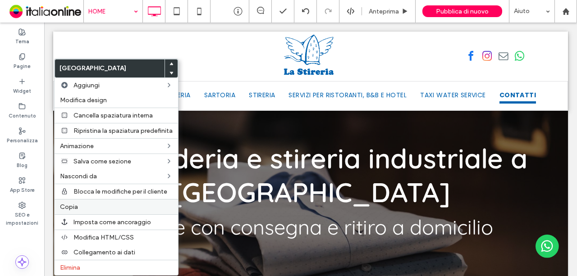
click at [85, 200] on div "Copia" at bounding box center [117, 206] width 124 height 15
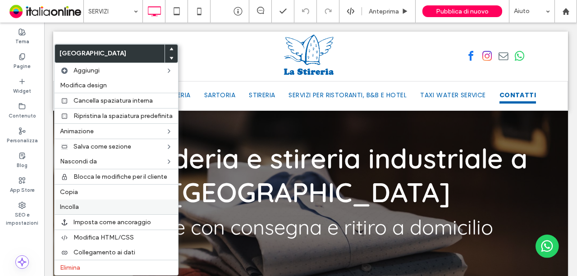
click at [87, 200] on div "Incolla" at bounding box center [117, 207] width 124 height 15
click at [109, 264] on label "Elimina" at bounding box center [116, 268] width 113 height 8
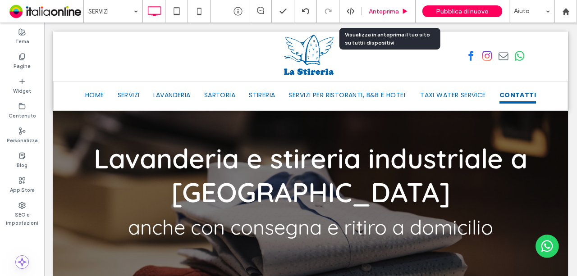
click at [406, 8] on icon at bounding box center [405, 11] width 7 height 7
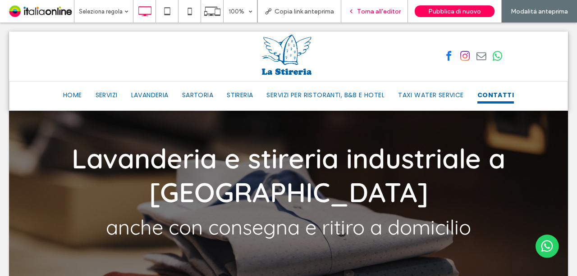
click at [367, 11] on span "Torna all'editor" at bounding box center [379, 12] width 44 height 8
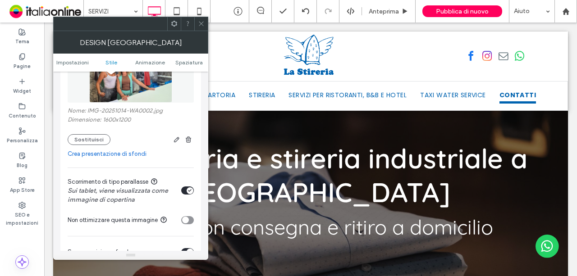
scroll to position [180, 0]
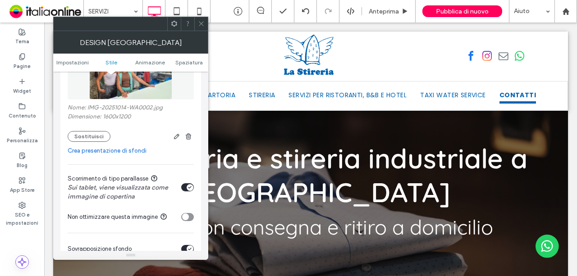
click at [201, 23] on icon at bounding box center [201, 23] width 7 height 7
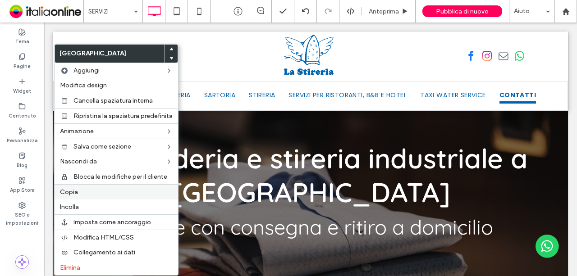
click at [96, 193] on div "Copia" at bounding box center [117, 191] width 124 height 15
click at [114, 204] on label "Incolla" at bounding box center [116, 207] width 113 height 8
click at [100, 265] on label "Elimina" at bounding box center [116, 268] width 113 height 8
click at [97, 203] on label "Incolla" at bounding box center [116, 207] width 113 height 8
click at [99, 260] on div "Elimina" at bounding box center [117, 267] width 124 height 15
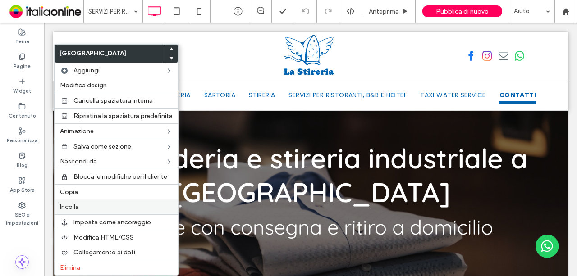
click at [87, 203] on label "Incolla" at bounding box center [116, 207] width 113 height 8
drag, startPoint x: 88, startPoint y: 258, endPoint x: 95, endPoint y: 256, distance: 6.9
click at [88, 260] on div "Elimina" at bounding box center [117, 267] width 124 height 15
drag, startPoint x: 78, startPoint y: 265, endPoint x: 82, endPoint y: 256, distance: 9.3
click at [78, 265] on span "Elimina" at bounding box center [70, 268] width 20 height 8
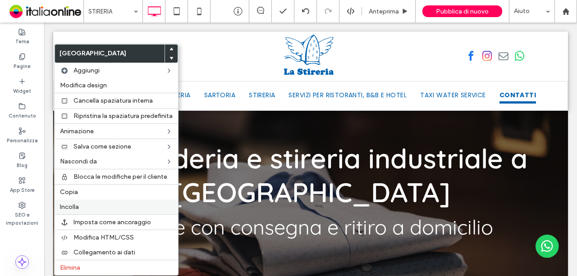
click at [85, 203] on label "Incolla" at bounding box center [116, 207] width 113 height 8
click at [73, 264] on span "Elimina" at bounding box center [70, 268] width 20 height 8
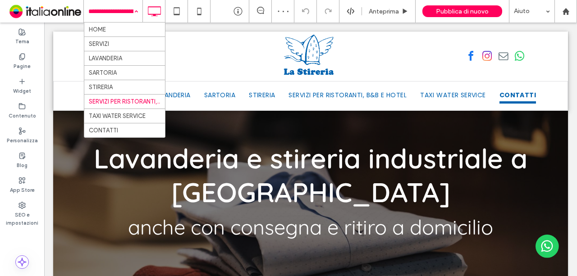
click at [115, 6] on input at bounding box center [110, 11] width 45 height 23
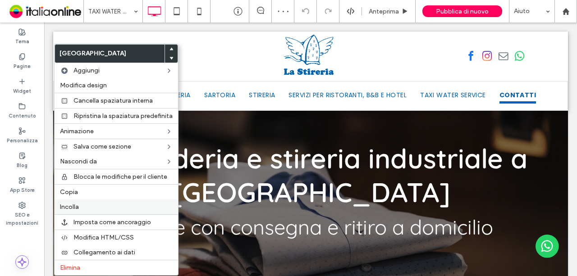
click at [95, 203] on label "Incolla" at bounding box center [116, 207] width 113 height 8
click at [98, 264] on label "Elimina" at bounding box center [116, 268] width 113 height 8
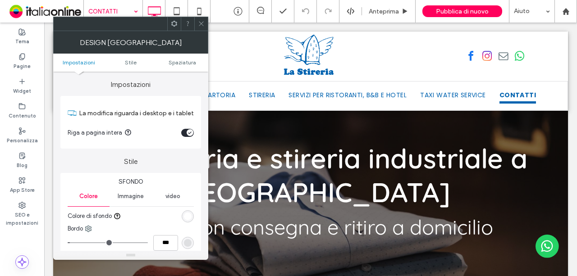
click at [200, 25] on icon at bounding box center [201, 23] width 7 height 7
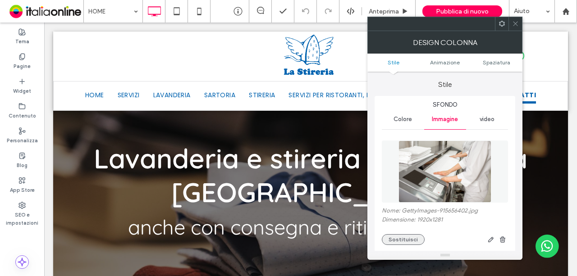
click at [391, 240] on button "Sostituisci" at bounding box center [403, 239] width 43 height 11
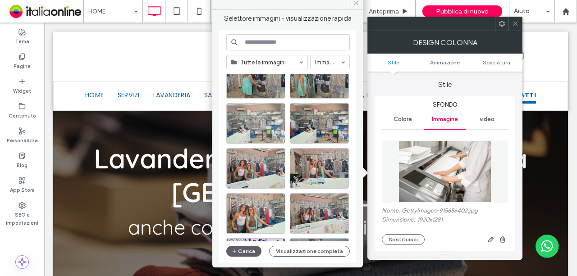
scroll to position [180, 0]
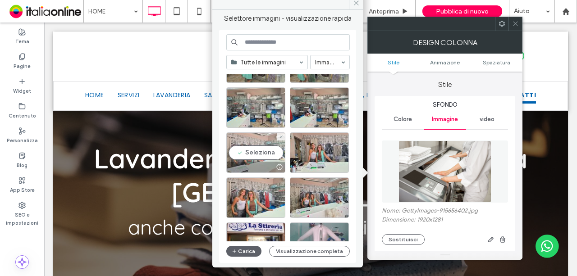
click at [276, 152] on div "Seleziona" at bounding box center [255, 153] width 59 height 41
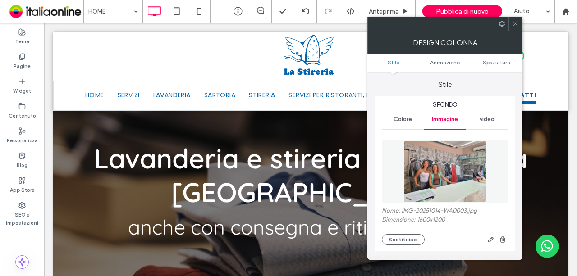
click at [513, 19] on span at bounding box center [515, 24] width 7 height 14
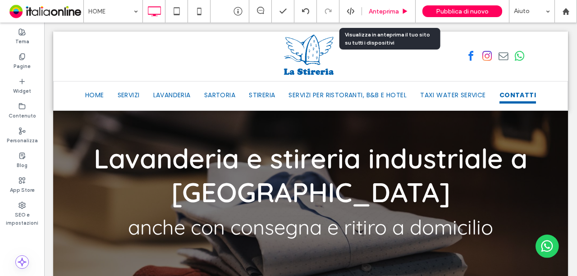
click at [380, 16] on div "Anteprima" at bounding box center [389, 11] width 54 height 23
click at [385, 13] on span "Anteprima" at bounding box center [384, 12] width 30 height 8
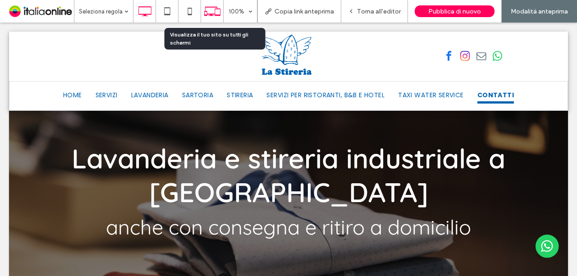
click at [211, 15] on icon at bounding box center [212, 11] width 17 height 17
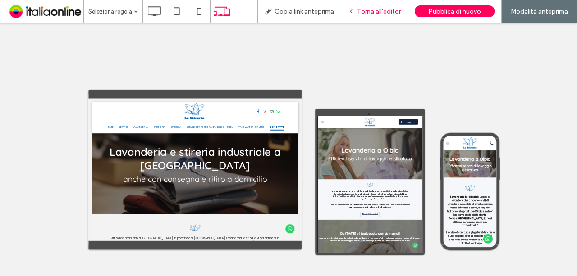
click at [381, 13] on span "Torna all'editor" at bounding box center [379, 12] width 44 height 8
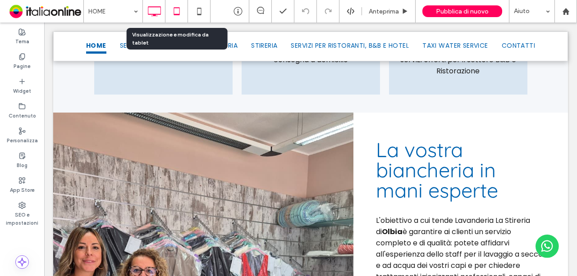
click at [170, 12] on icon at bounding box center [177, 11] width 18 height 18
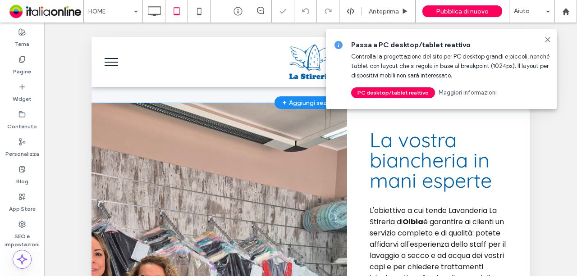
scroll to position [812, 0]
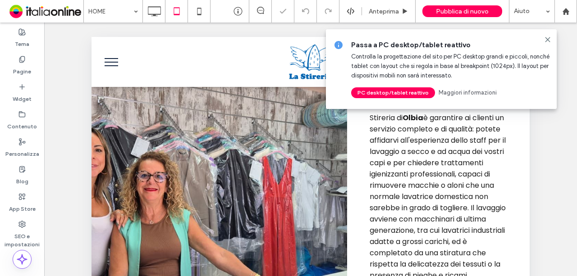
click at [209, 198] on div "Click To Paste" at bounding box center [220, 206] width 256 height 414
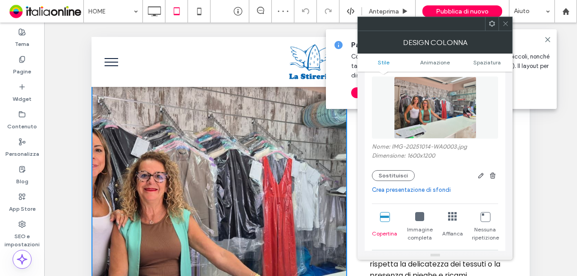
scroll to position [135, 0]
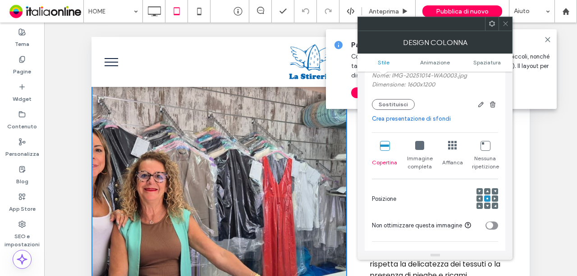
click at [481, 196] on span at bounding box center [479, 199] width 3 height 6
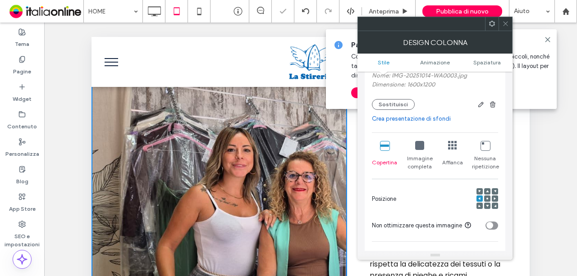
click at [505, 24] on icon at bounding box center [505, 23] width 7 height 7
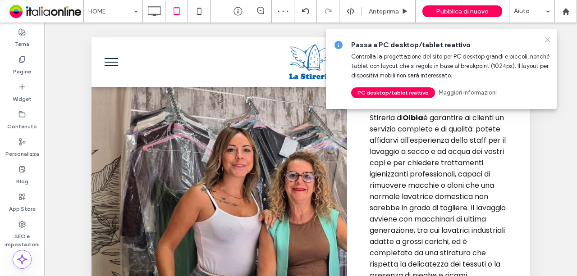
drag, startPoint x: 546, startPoint y: 42, endPoint x: 546, endPoint y: 49, distance: 6.3
click at [546, 42] on icon at bounding box center [547, 39] width 7 height 7
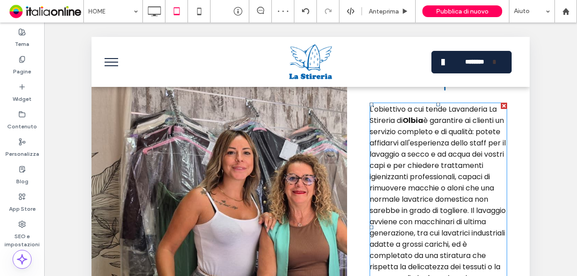
scroll to position [812, 0]
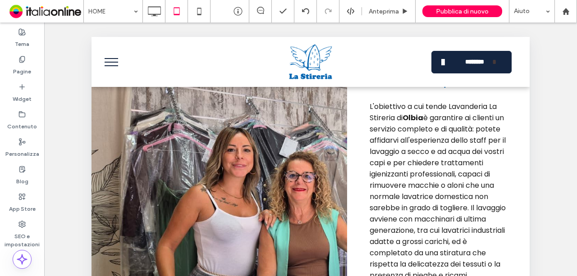
click at [294, 196] on div "Click To Paste" at bounding box center [220, 206] width 256 height 414
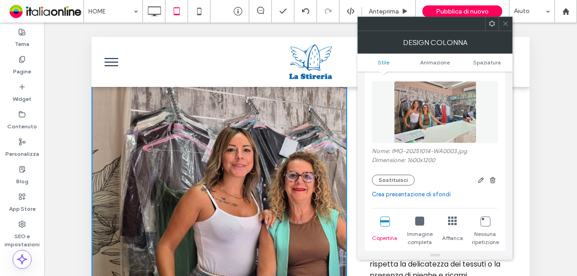
scroll to position [135, 0]
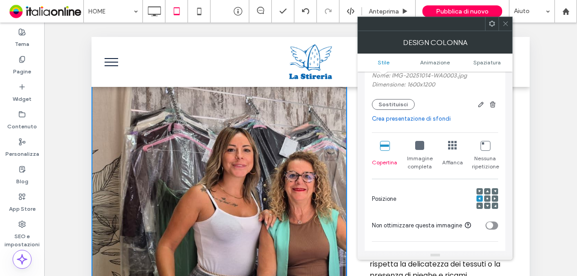
click at [487, 197] on icon at bounding box center [487, 198] width 3 height 3
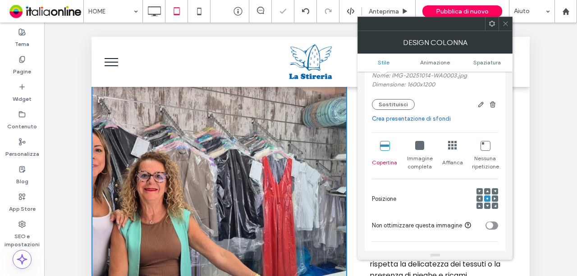
click at [495, 198] on use at bounding box center [495, 198] width 2 height 3
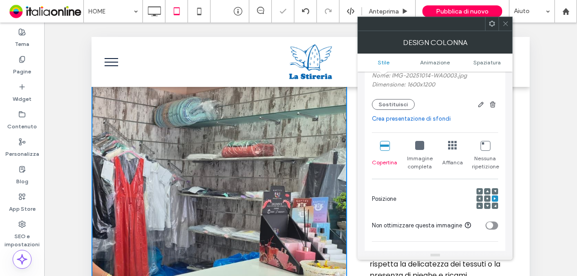
click at [478, 197] on div at bounding box center [480, 199] width 6 height 6
click at [481, 197] on span at bounding box center [479, 199] width 3 height 6
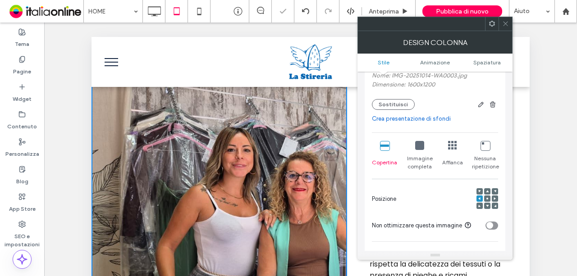
click at [480, 205] on icon at bounding box center [479, 206] width 3 height 3
click at [481, 191] on use at bounding box center [480, 191] width 2 height 2
click at [507, 26] on icon at bounding box center [505, 23] width 7 height 7
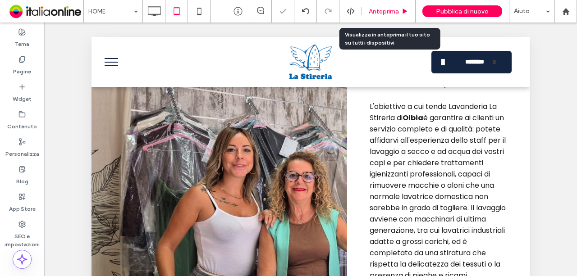
click at [394, 8] on span "Anteprima" at bounding box center [384, 12] width 30 height 8
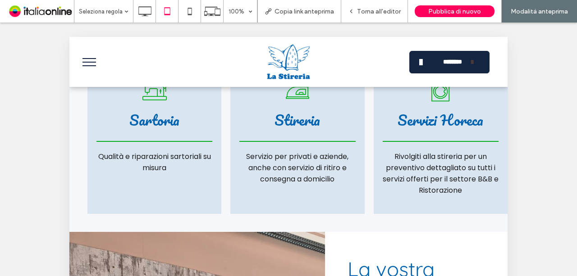
scroll to position [496, 0]
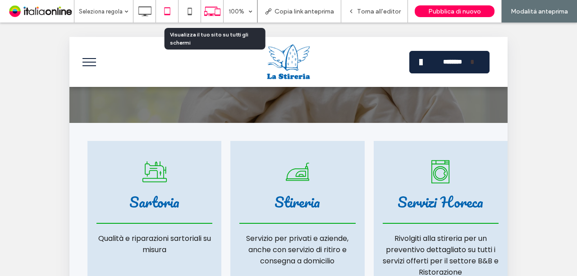
click at [220, 0] on div at bounding box center [212, 11] width 23 height 23
click at [216, 12] on icon at bounding box center [212, 11] width 17 height 17
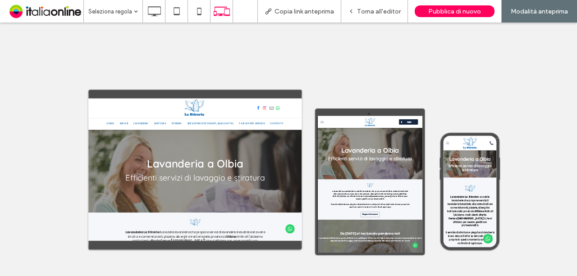
scroll to position [0, 0]
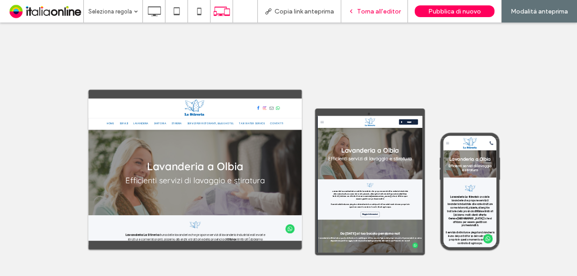
click at [372, 11] on span "Torna all'editor" at bounding box center [379, 12] width 44 height 8
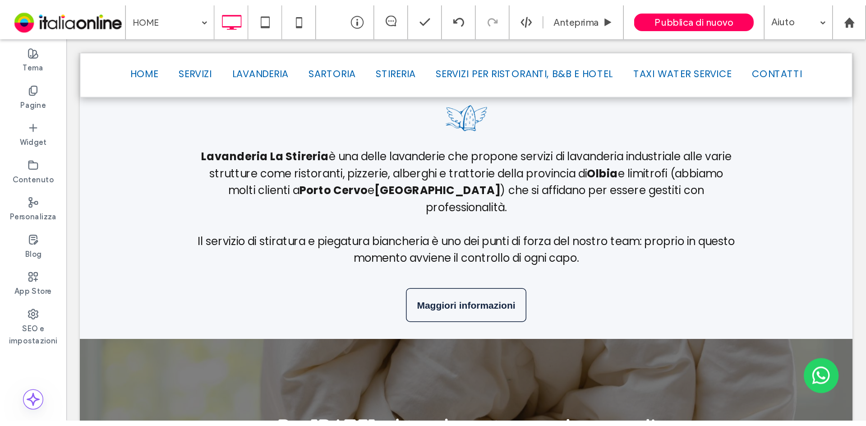
scroll to position [180, 0]
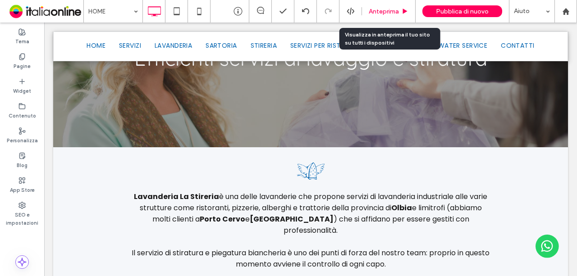
click at [398, 11] on span "Anteprima" at bounding box center [384, 12] width 30 height 8
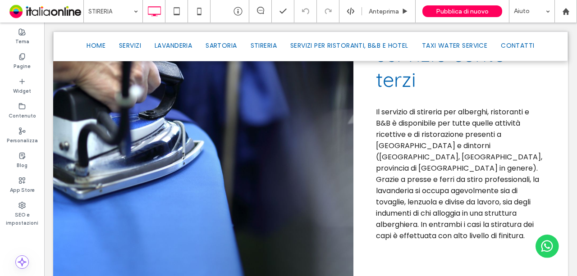
scroll to position [586, 0]
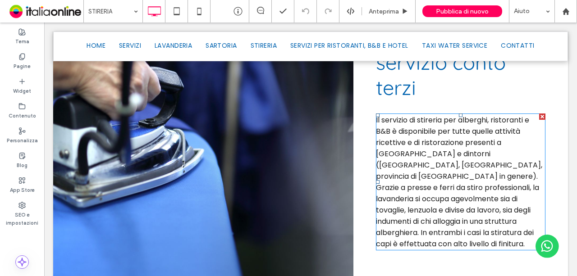
click at [443, 191] on span "Grazie a presse e ferri da stiro professionali, la lavanderia si occupa agevolm…" at bounding box center [457, 216] width 163 height 67
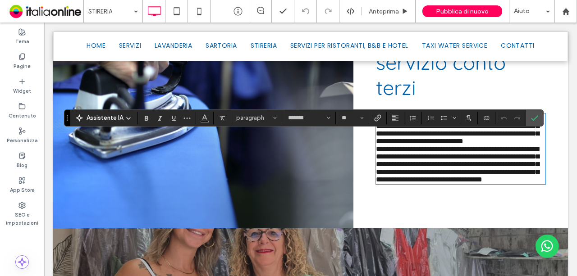
type input "*******"
type input "**"
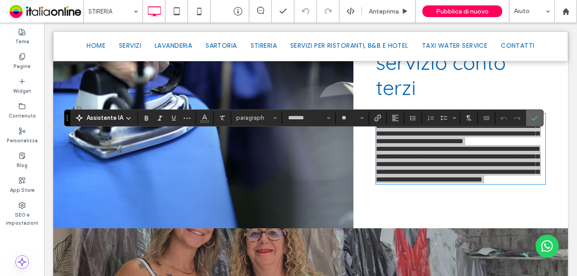
click at [531, 117] on icon "Conferma" at bounding box center [534, 118] width 7 height 7
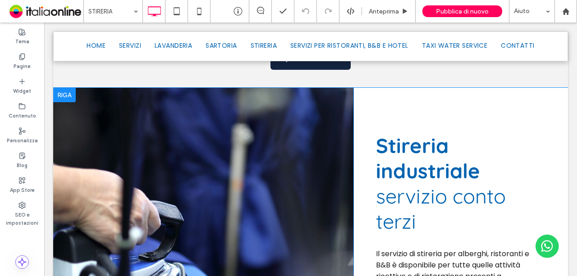
scroll to position [496, 0]
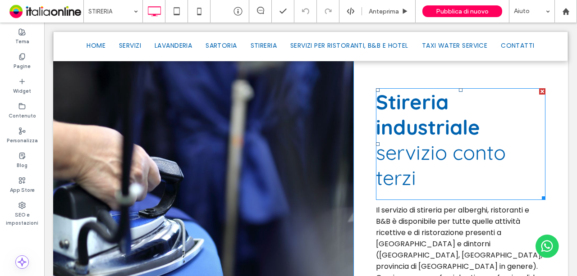
click at [454, 140] on strong "Stireria industriale" at bounding box center [428, 114] width 104 height 50
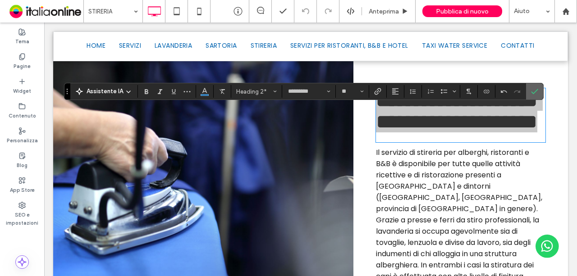
click at [531, 90] on icon "Conferma" at bounding box center [534, 91] width 7 height 7
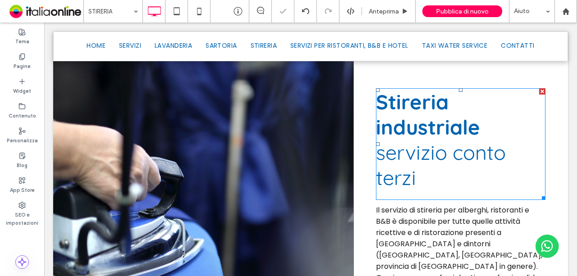
scroll to position [451, 0]
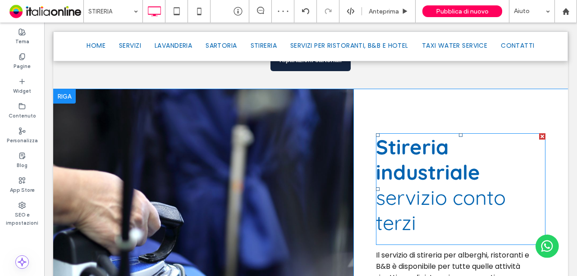
click at [424, 235] on h2 "Stireria industriale servizio conto terzi" at bounding box center [461, 184] width 170 height 101
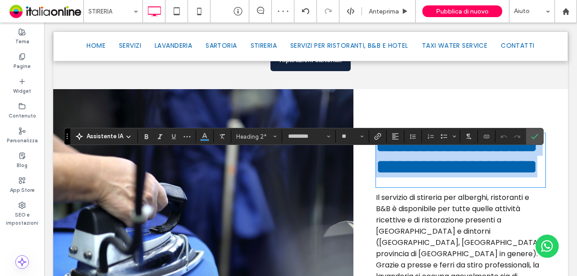
click at [424, 178] on h2 "**********" at bounding box center [461, 155] width 170 height 43
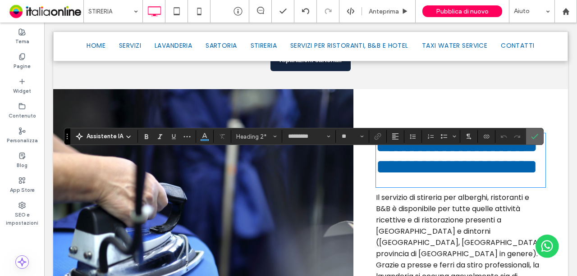
click at [531, 139] on icon "Conferma" at bounding box center [534, 136] width 7 height 7
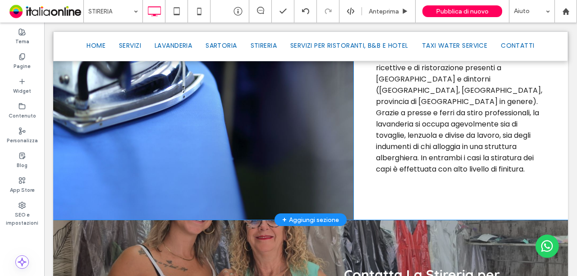
scroll to position [481, 0]
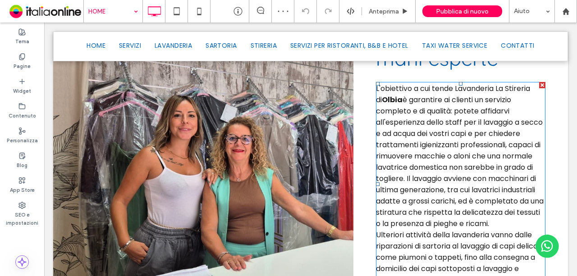
scroll to position [721, 0]
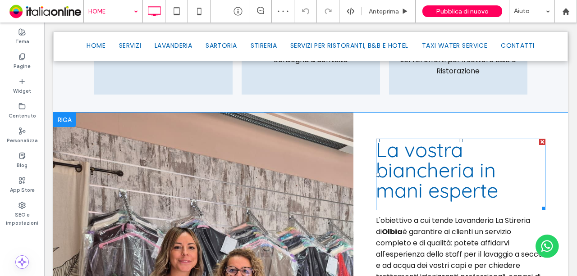
click at [414, 137] on span "La vostra biancheria in mani esperte" at bounding box center [437, 170] width 122 height 66
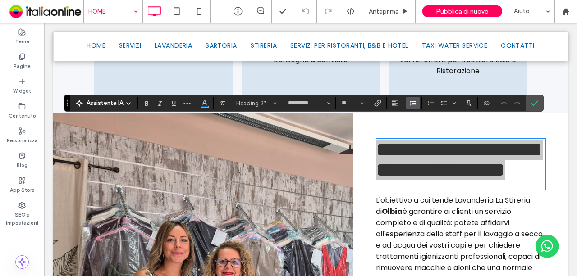
click at [409, 101] on icon "Altezza riga" at bounding box center [412, 103] width 7 height 7
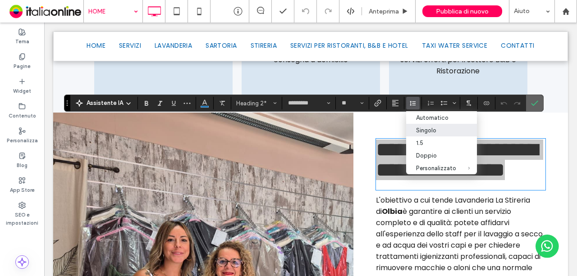
click at [528, 105] on label "Conferma" at bounding box center [535, 103] width 14 height 16
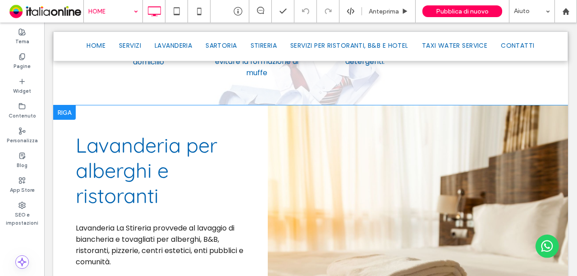
scroll to position [1307, 0]
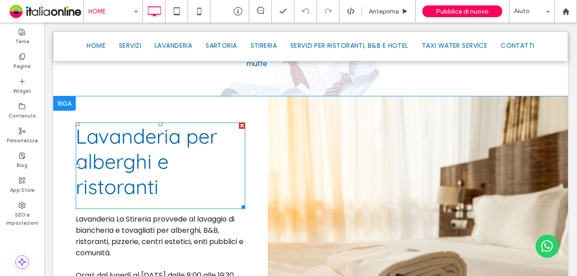
click at [145, 130] on span "Lavanderia per alberghi e ristorant" at bounding box center [147, 162] width 142 height 76
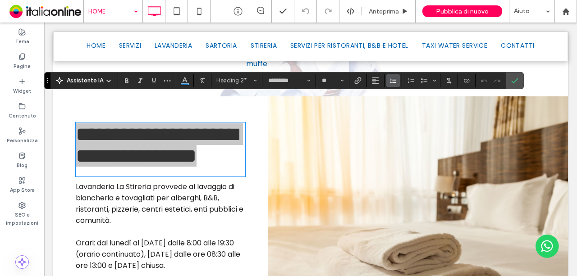
click at [393, 80] on icon "Altezza riga" at bounding box center [393, 80] width 7 height 7
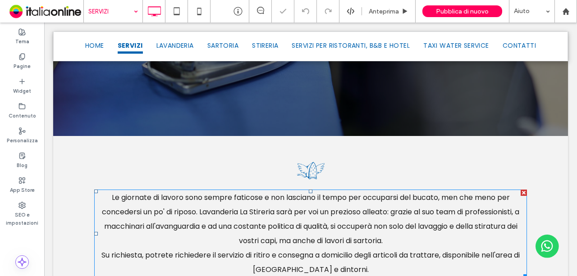
scroll to position [451, 0]
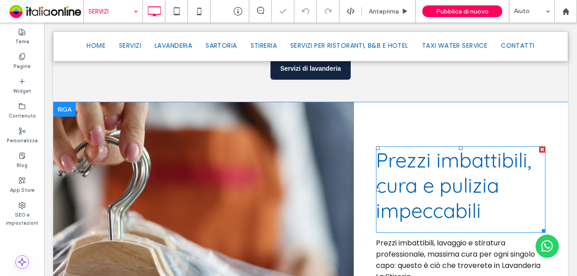
click at [508, 153] on h2 "Prezzi imbattibili, cura e pulizia impeccabili" at bounding box center [461, 185] width 170 height 76
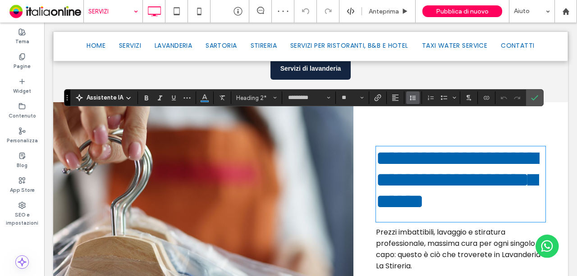
click at [410, 100] on use "Altezza riga" at bounding box center [413, 98] width 6 height 5
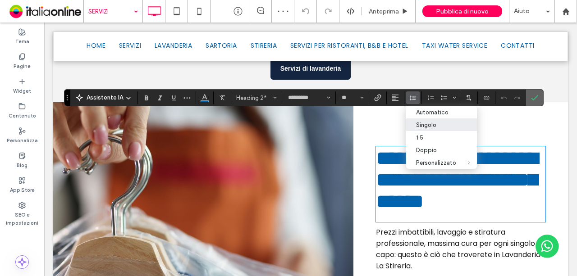
click at [536, 98] on label "Conferma" at bounding box center [535, 98] width 14 height 16
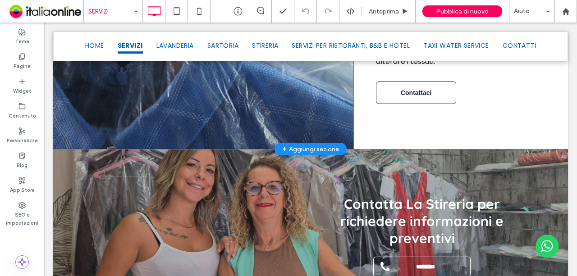
scroll to position [676, 0]
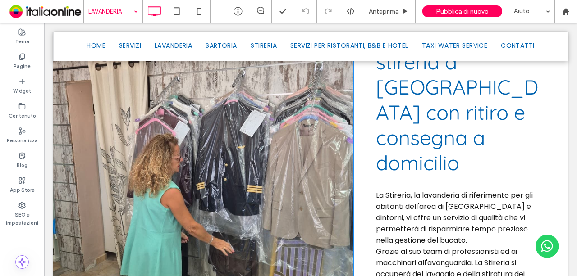
scroll to position [496, 0]
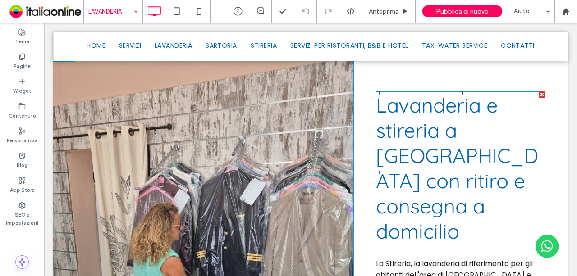
click at [474, 149] on h2 "Lavanderia e stireria a [GEOGRAPHIC_DATA] con ritiro e consegna a domicilio" at bounding box center [461, 167] width 170 height 151
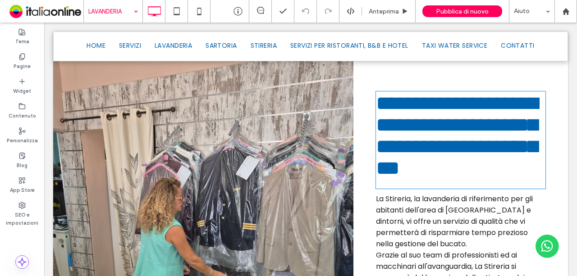
type input "*********"
type input "**"
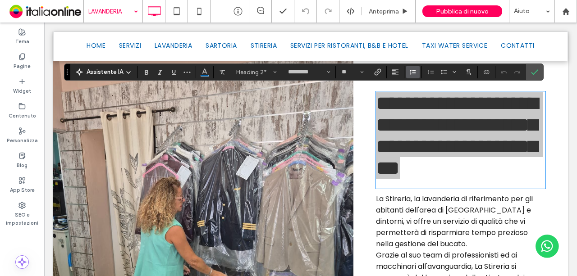
click at [415, 70] on button "Altezza riga" at bounding box center [413, 72] width 14 height 13
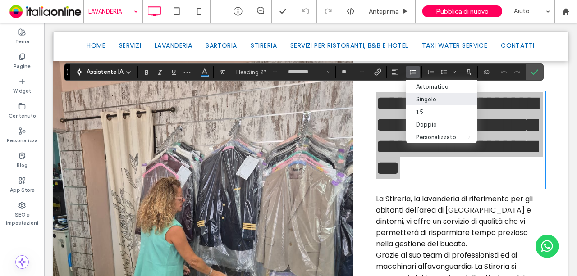
click at [421, 101] on div "Singolo" at bounding box center [436, 99] width 40 height 7
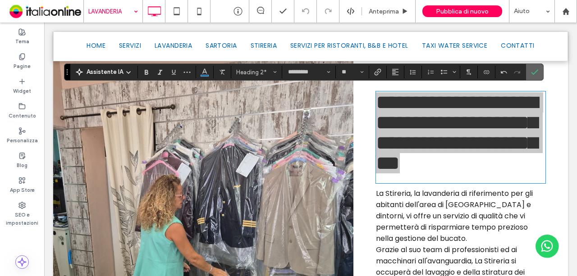
click at [535, 69] on icon "Conferma" at bounding box center [534, 72] width 7 height 7
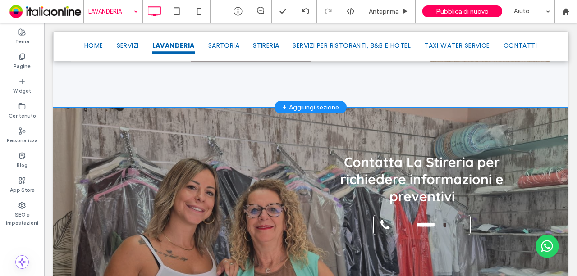
scroll to position [1488, 0]
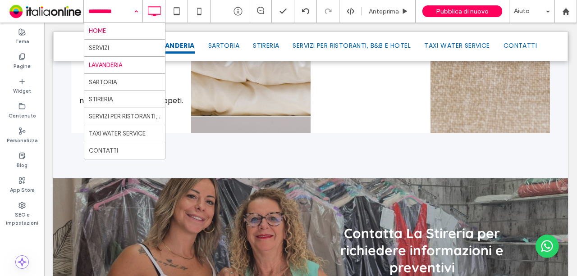
drag, startPoint x: 134, startPoint y: 12, endPoint x: 128, endPoint y: 28, distance: 16.8
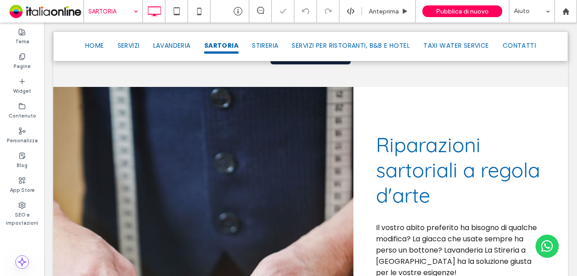
scroll to position [451, 0]
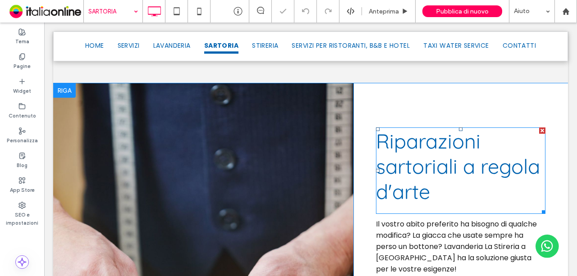
click at [417, 145] on span "Riparazioni sartoriali a regola d'arte" at bounding box center [458, 166] width 164 height 76
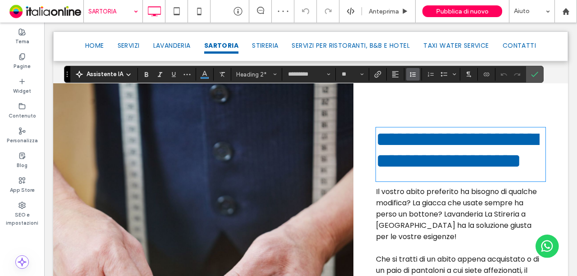
click at [414, 78] on icon "Altezza riga" at bounding box center [412, 74] width 7 height 7
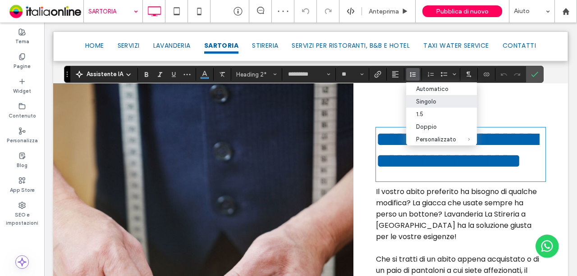
click at [438, 105] on div "Singolo" at bounding box center [436, 101] width 40 height 7
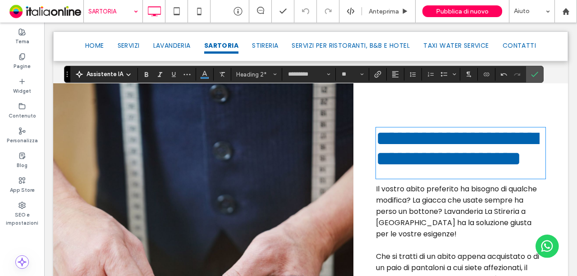
click at [451, 139] on h2 "**********" at bounding box center [461, 148] width 170 height 41
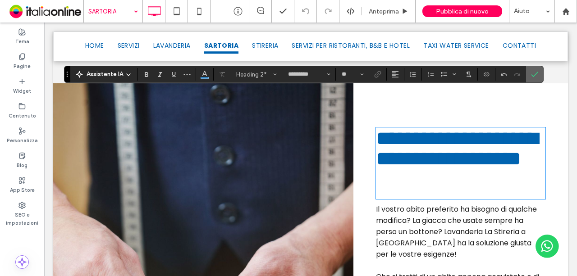
click at [537, 77] on label "Conferma" at bounding box center [535, 74] width 14 height 16
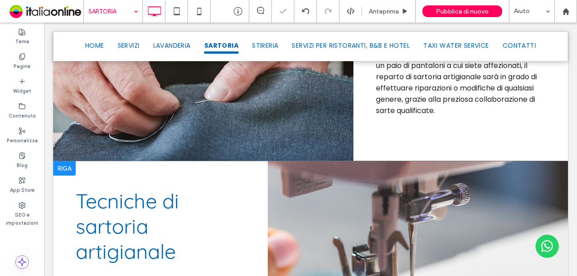
scroll to position [766, 0]
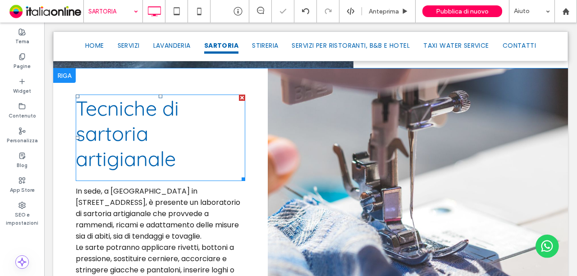
click at [184, 106] on h2 "Tecniche di sartoria artigianale" at bounding box center [161, 134] width 170 height 76
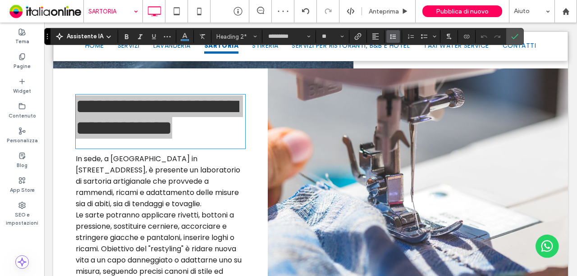
click at [390, 38] on use "Altezza riga" at bounding box center [393, 36] width 6 height 5
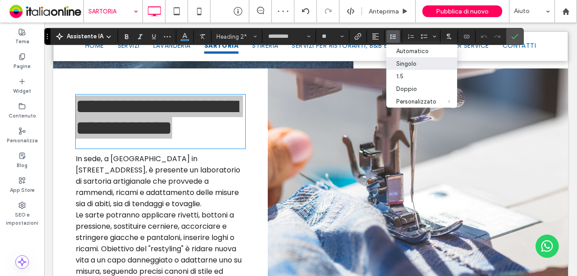
click at [405, 66] on div "Singolo" at bounding box center [416, 63] width 40 height 7
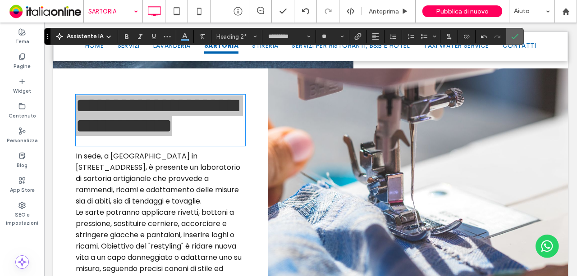
click at [511, 42] on span "Conferma" at bounding box center [513, 36] width 4 height 16
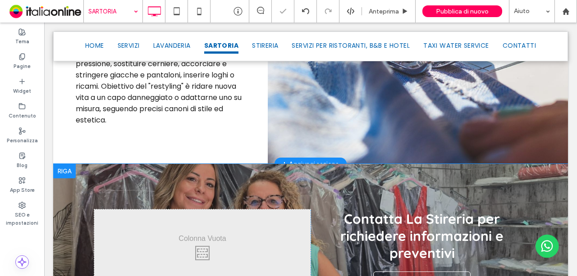
scroll to position [1082, 0]
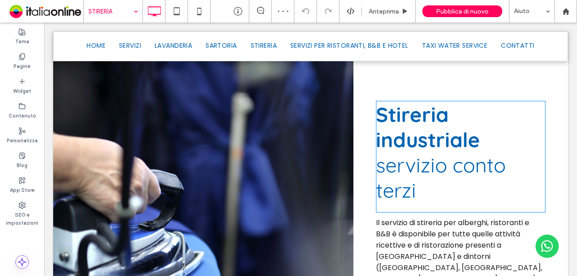
scroll to position [541, 0]
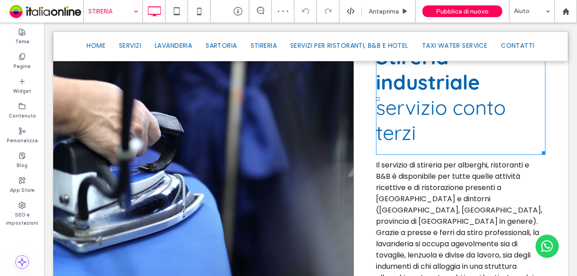
click at [479, 130] on span "servizio conto terzi" at bounding box center [441, 120] width 130 height 50
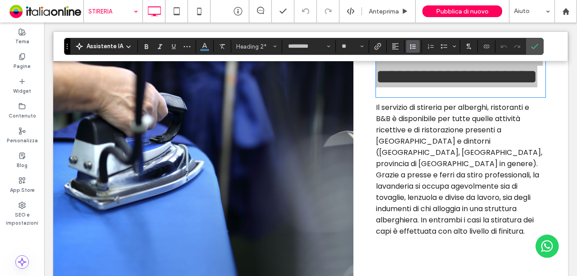
click at [414, 44] on button "Altezza riga" at bounding box center [413, 46] width 14 height 13
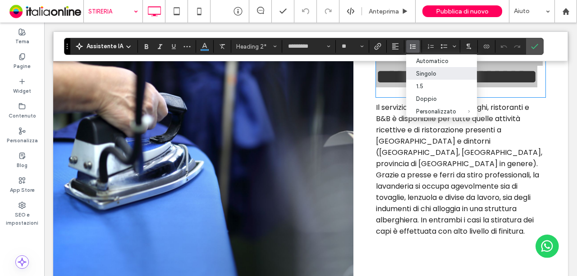
click at [442, 78] on label "Singolo" at bounding box center [441, 73] width 71 height 13
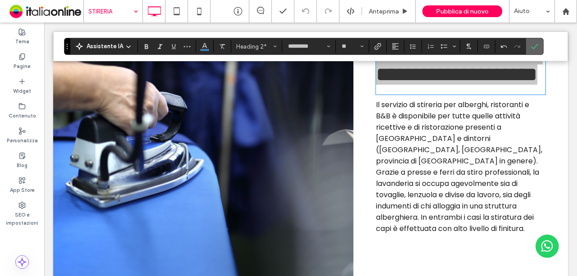
click at [537, 50] on label "Conferma" at bounding box center [535, 46] width 14 height 16
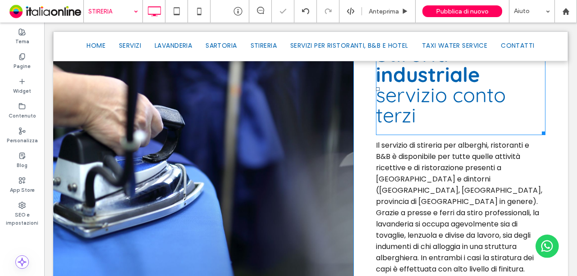
click at [470, 125] on h2 "Stireria industriale servizio conto terzi" at bounding box center [461, 84] width 170 height 81
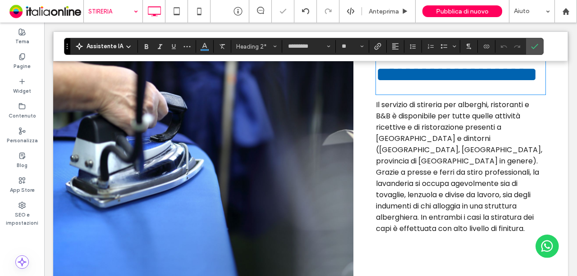
click at [469, 85] on h2 "**********" at bounding box center [461, 64] width 170 height 41
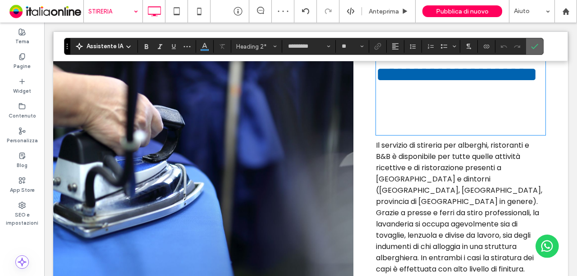
click at [536, 42] on label "Conferma" at bounding box center [535, 46] width 14 height 16
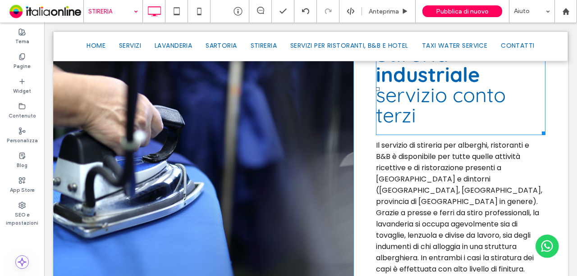
click at [440, 87] on strong "Stireria industriale" at bounding box center [428, 64] width 104 height 46
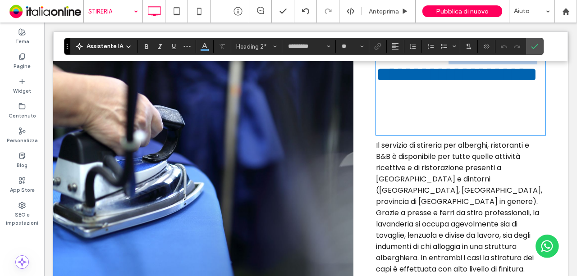
click at [440, 64] on strong "**********" at bounding box center [456, 54] width 161 height 20
drag, startPoint x: 477, startPoint y: 96, endPoint x: 369, endPoint y: 75, distance: 110.2
click at [369, 75] on div "**********" at bounding box center [460, 159] width 215 height 321
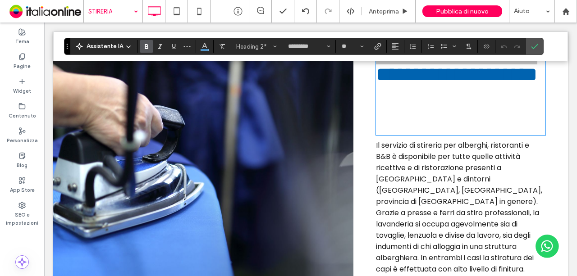
click at [148, 46] on icon "Grassetto" at bounding box center [146, 46] width 7 height 7
click at [531, 43] on icon "Conferma" at bounding box center [534, 46] width 7 height 7
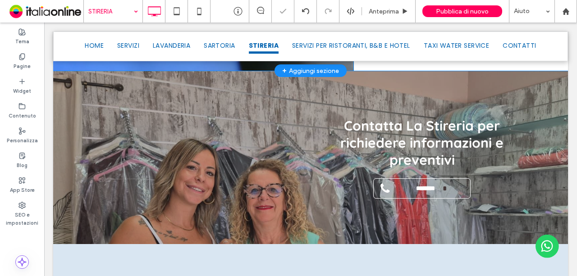
scroll to position [857, 0]
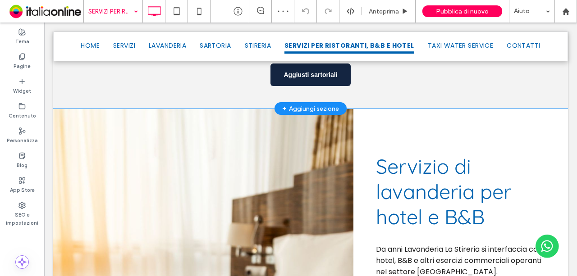
scroll to position [496, 0]
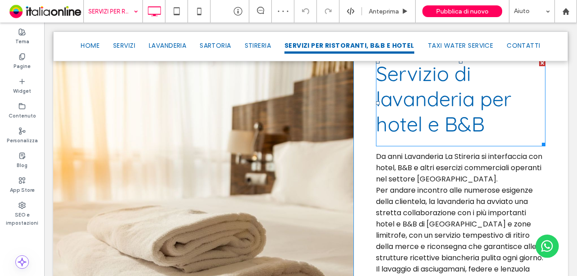
click at [454, 109] on span "Servizio di lavanderia per hotel e B&B" at bounding box center [443, 99] width 135 height 76
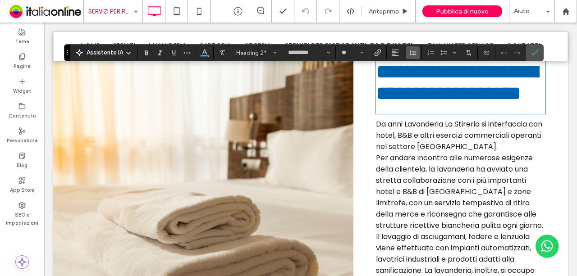
click at [414, 51] on icon "Altezza riga" at bounding box center [412, 52] width 7 height 7
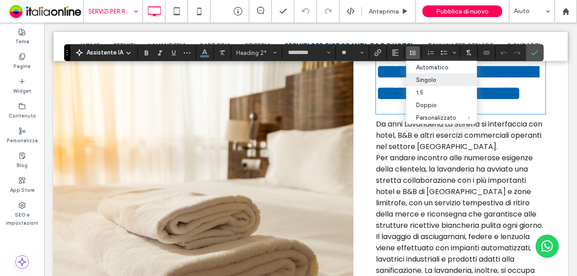
click at [439, 81] on div "Singolo" at bounding box center [436, 80] width 40 height 7
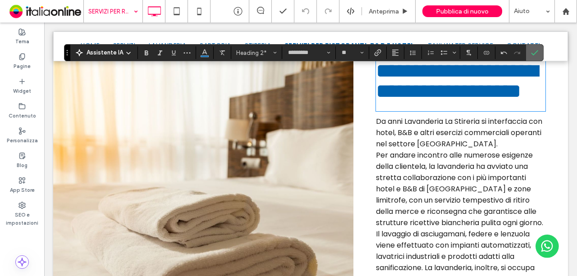
click at [528, 52] on label "Conferma" at bounding box center [535, 53] width 14 height 16
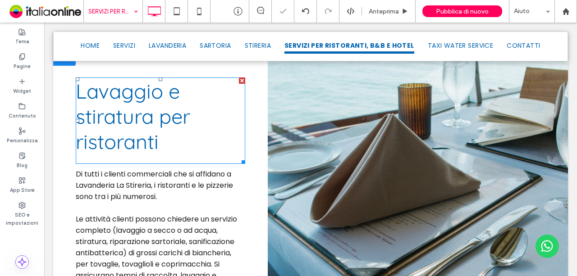
scroll to position [766, 0]
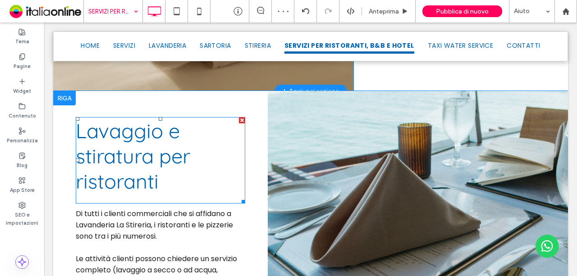
click at [152, 144] on span "Lavaggio e stiratura per ristoranti" at bounding box center [133, 156] width 115 height 76
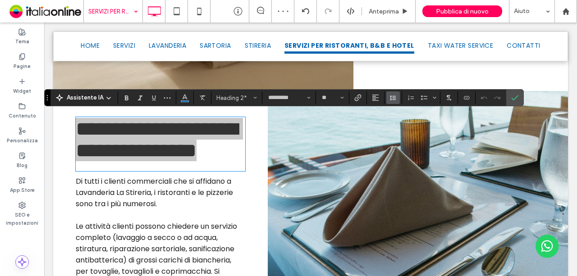
drag, startPoint x: 384, startPoint y: 101, endPoint x: 390, endPoint y: 99, distance: 5.7
click at [386, 101] on button "Altezza riga" at bounding box center [393, 98] width 14 height 13
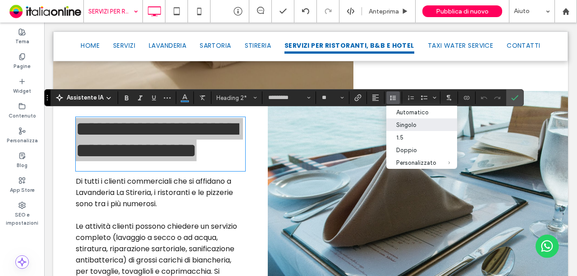
drag, startPoint x: 365, startPoint y: 103, endPoint x: 409, endPoint y: 126, distance: 49.2
click at [409, 126] on div "Singolo" at bounding box center [416, 125] width 40 height 7
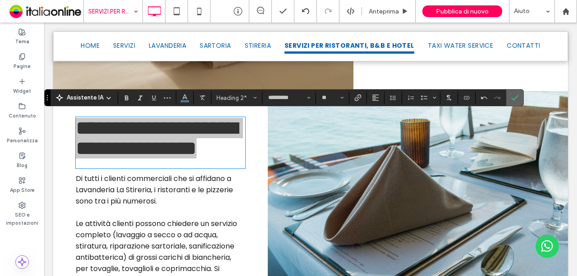
click at [512, 99] on use "Conferma" at bounding box center [515, 98] width 7 height 5
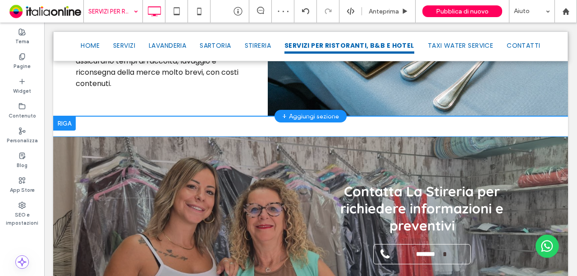
scroll to position [992, 0]
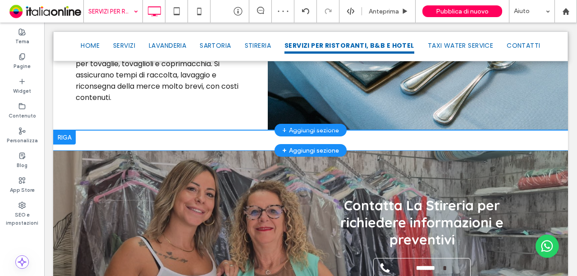
click at [64, 130] on div at bounding box center [64, 137] width 23 height 14
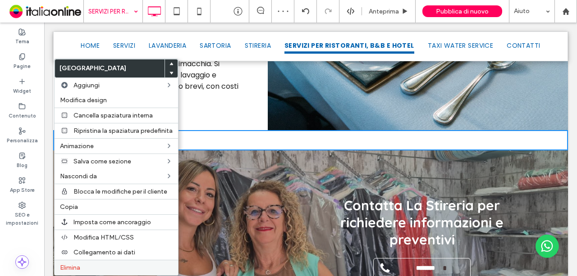
click at [131, 266] on label "Elimina" at bounding box center [116, 268] width 113 height 8
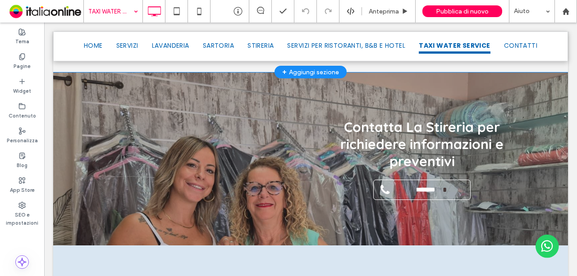
scroll to position [451, 0]
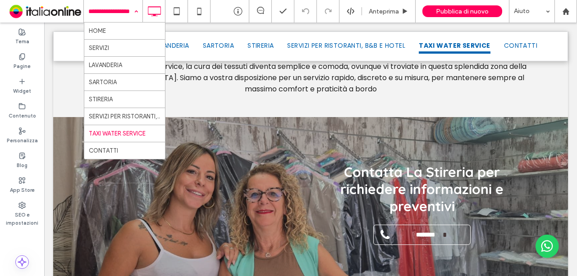
click at [128, 9] on input at bounding box center [110, 11] width 45 height 23
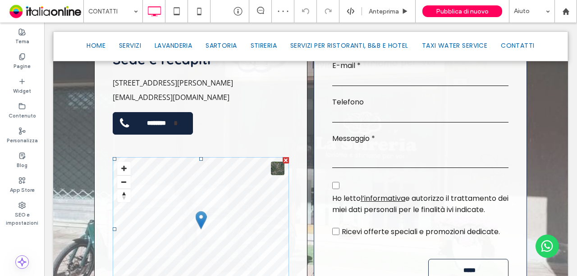
scroll to position [541, 0]
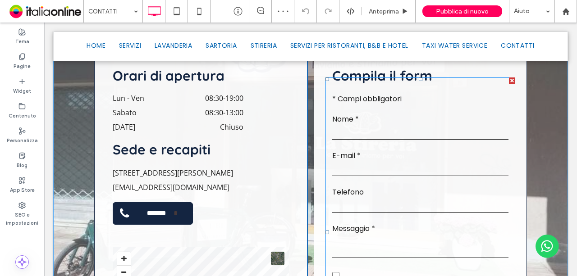
click at [403, 175] on form "Testo libero * Campi obbligatori Nome * E-mail * Telefono Messaggio * Autorizza…" at bounding box center [421, 233] width 190 height 310
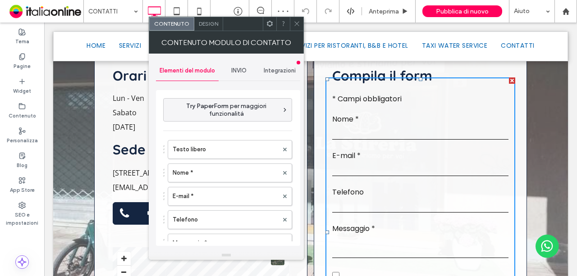
type input "*****"
type input "**********"
click at [211, 212] on label "Telefono" at bounding box center [226, 220] width 106 height 18
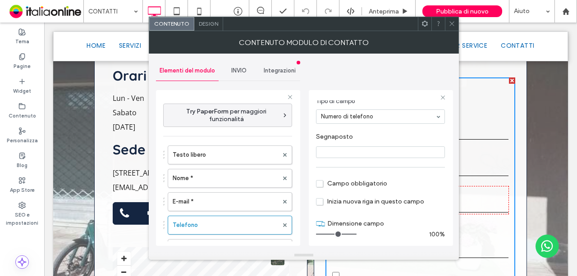
scroll to position [62, 0]
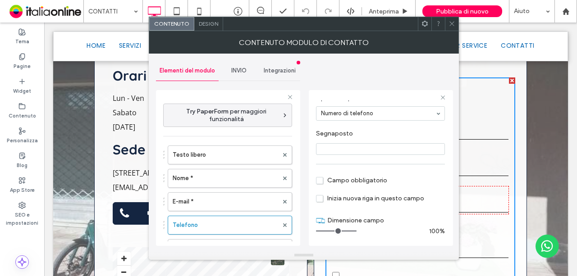
click at [337, 178] on span "Campo obbligatorio" at bounding box center [351, 181] width 71 height 8
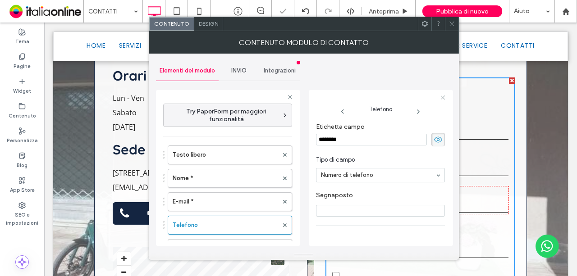
scroll to position [0, 0]
click at [366, 142] on input "********" at bounding box center [371, 140] width 111 height 12
type input "**********"
click at [452, 24] on icon at bounding box center [452, 23] width 7 height 7
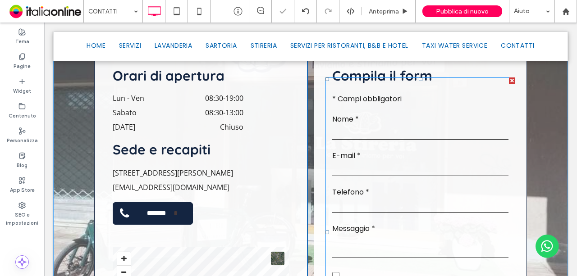
click at [450, 200] on input "tel" at bounding box center [420, 206] width 176 height 14
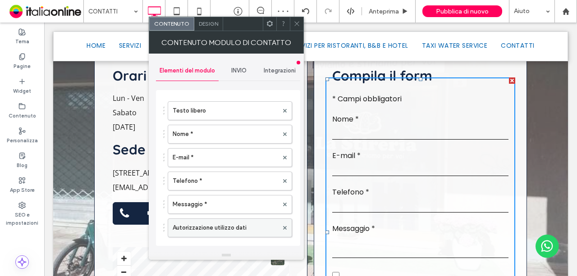
scroll to position [90, 0]
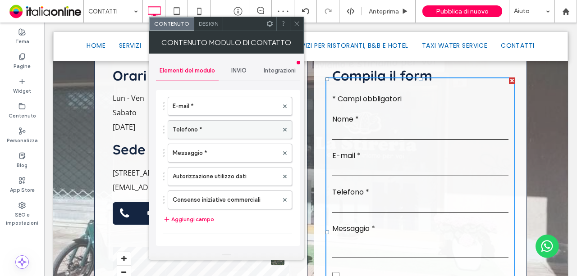
click at [241, 130] on label "Telefono *" at bounding box center [226, 130] width 106 height 18
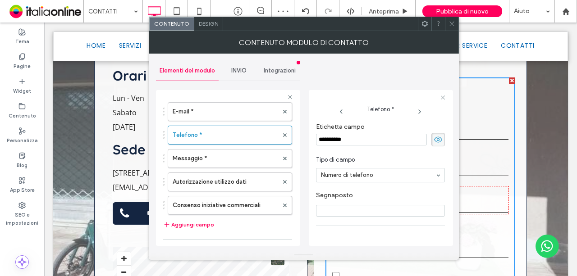
scroll to position [62, 0]
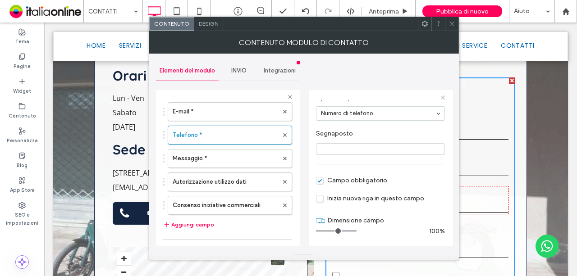
drag, startPoint x: 451, startPoint y: 28, endPoint x: 440, endPoint y: 92, distance: 64.9
click at [451, 28] on span at bounding box center [452, 24] width 7 height 14
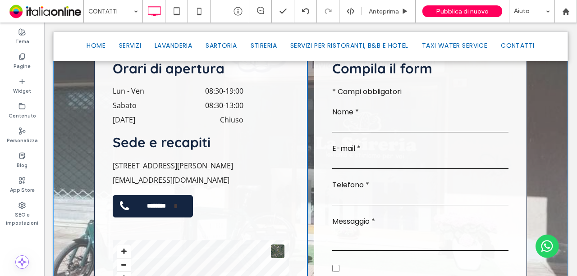
scroll to position [368, 0]
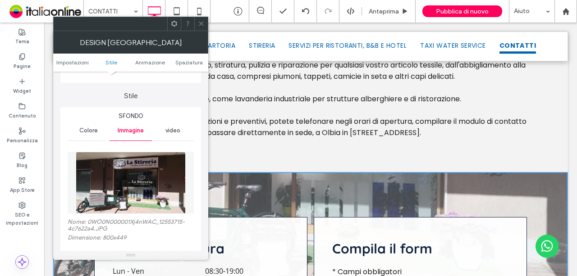
scroll to position [90, 0]
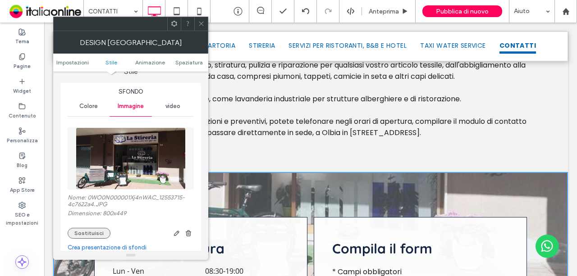
click at [100, 231] on button "Sostituisci" at bounding box center [89, 233] width 43 height 11
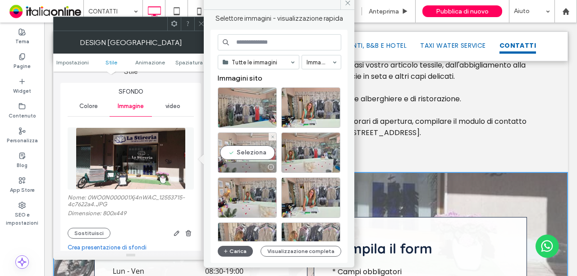
click at [247, 156] on div "Seleziona" at bounding box center [247, 153] width 59 height 41
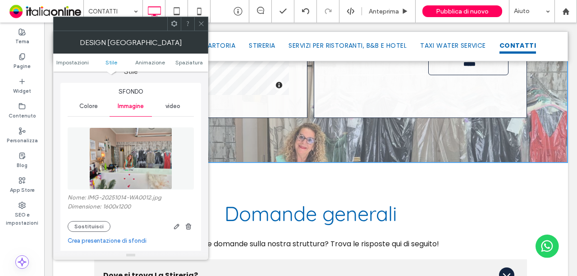
scroll to position [819, 0]
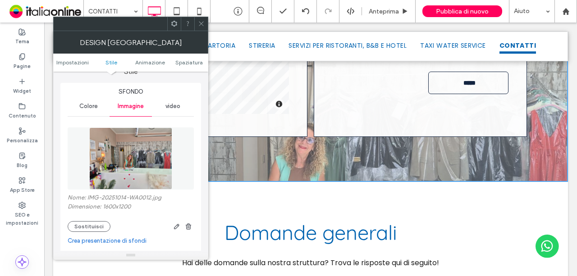
drag, startPoint x: 199, startPoint y: 20, endPoint x: 205, endPoint y: 31, distance: 12.3
click at [199, 20] on icon at bounding box center [201, 23] width 7 height 7
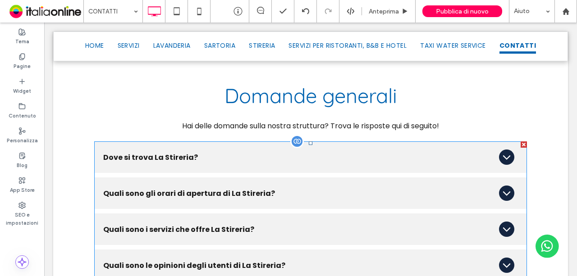
scroll to position [909, 0]
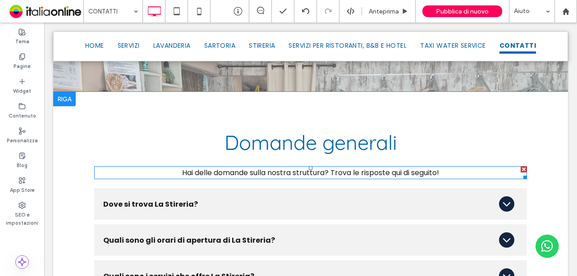
click at [267, 168] on span "Hai delle domande sulla nostra struttura? Trova le risposte qui di seguito!" at bounding box center [310, 173] width 257 height 10
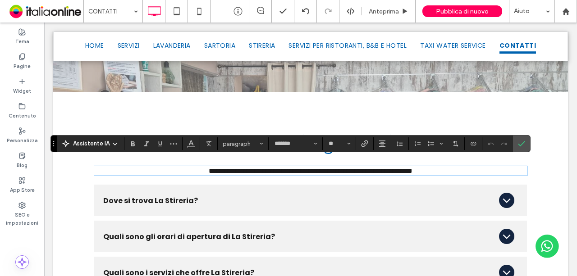
click at [271, 168] on span "**********" at bounding box center [311, 171] width 204 height 7
drag, startPoint x: 263, startPoint y: 165, endPoint x: 321, endPoint y: 164, distance: 58.2
click at [321, 168] on span "**********" at bounding box center [311, 171] width 204 height 7
click at [518, 141] on icon "Conferma" at bounding box center [521, 143] width 7 height 7
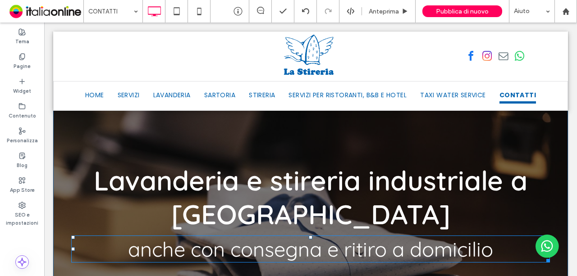
scroll to position [0, 0]
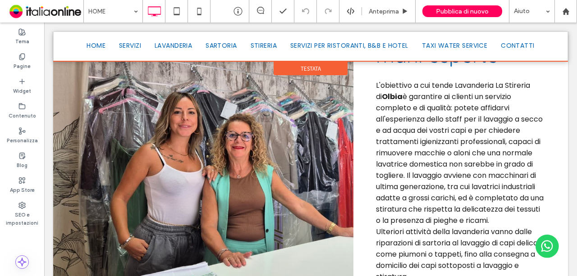
scroll to position [676, 0]
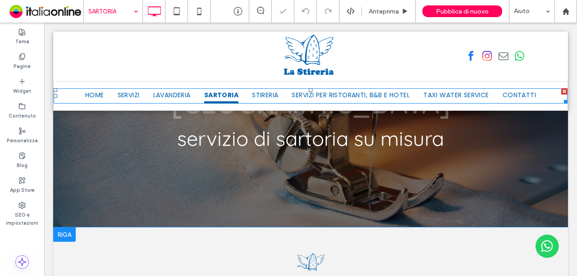
scroll to position [225, 0]
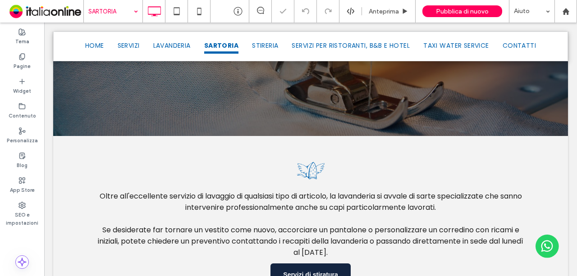
click at [129, 12] on input at bounding box center [110, 11] width 45 height 23
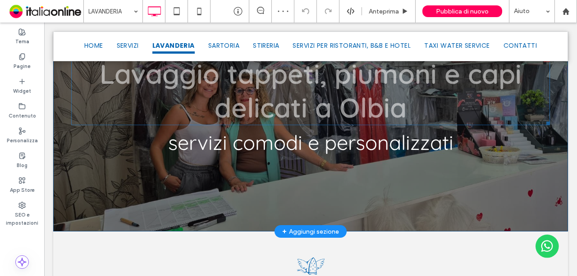
scroll to position [225, 0]
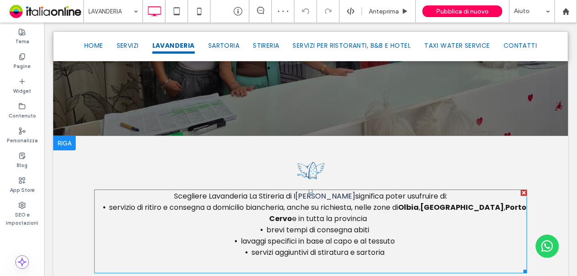
click at [291, 202] on span "servizio di ritiro e consegna a domicilio biancheria, anche su richiesta, nelle…" at bounding box center [253, 207] width 289 height 10
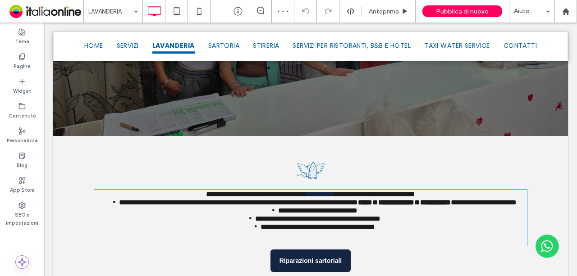
type input "*******"
type input "**"
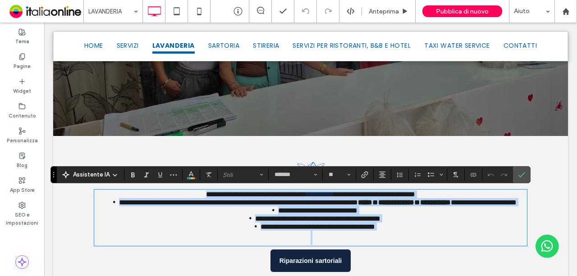
click at [317, 222] on span "**********" at bounding box center [317, 219] width 125 height 7
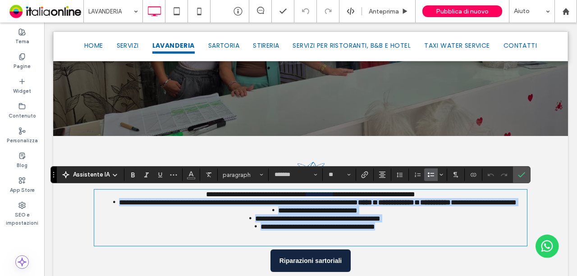
drag, startPoint x: 392, startPoint y: 253, endPoint x: 115, endPoint y: 210, distance: 280.6
click at [115, 210] on ul "**********" at bounding box center [310, 214] width 433 height 32
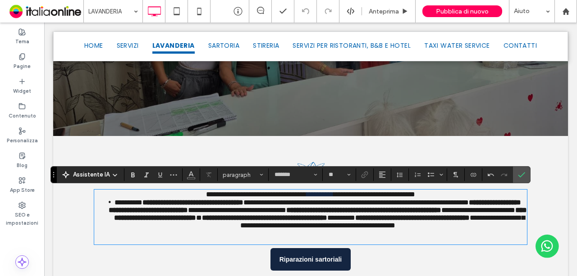
drag, startPoint x: 110, startPoint y: 211, endPoint x: 133, endPoint y: 206, distance: 24.5
click at [115, 206] on span "*********" at bounding box center [129, 202] width 28 height 7
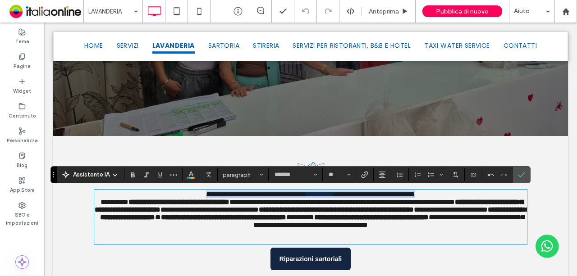
drag, startPoint x: 173, startPoint y: 196, endPoint x: 461, endPoint y: 197, distance: 288.1
click at [460, 196] on p "**********" at bounding box center [310, 195] width 433 height 8
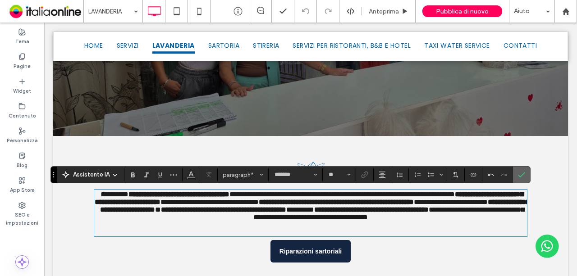
click at [520, 171] on span "Conferma" at bounding box center [521, 174] width 7 height 15
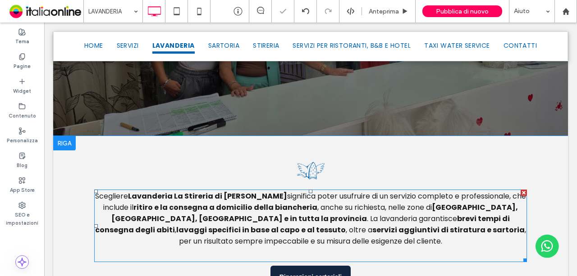
click at [368, 238] on p "Scegliere Lavanderia La Stireria di [PERSON_NAME] significa poter usufruire di …" at bounding box center [310, 219] width 433 height 56
type input "*******"
type input "**"
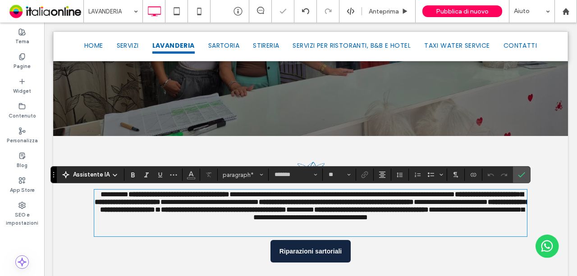
click at [367, 236] on p at bounding box center [310, 228] width 433 height 14
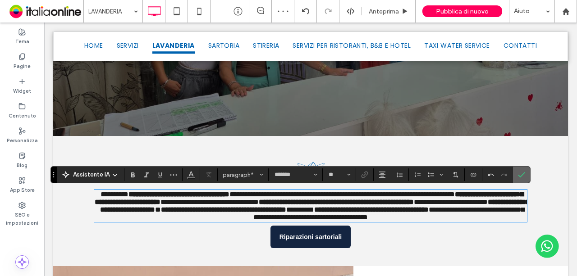
click at [520, 175] on icon "Conferma" at bounding box center [521, 174] width 7 height 7
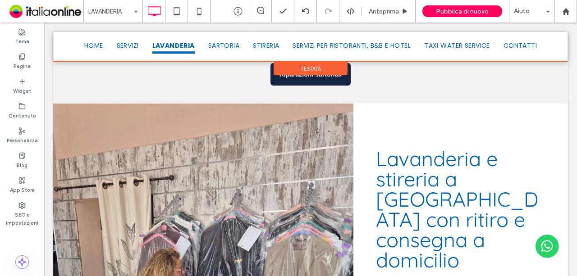
scroll to position [361, 0]
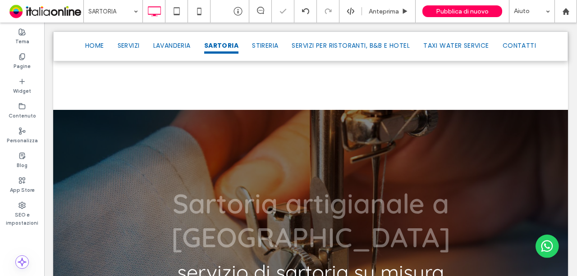
scroll to position [225, 0]
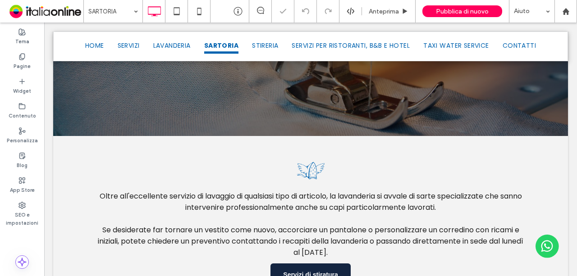
click at [125, 5] on input at bounding box center [110, 11] width 45 height 23
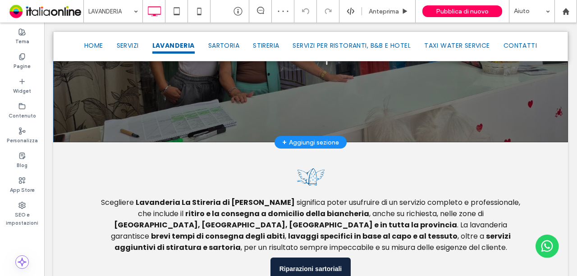
scroll to position [225, 0]
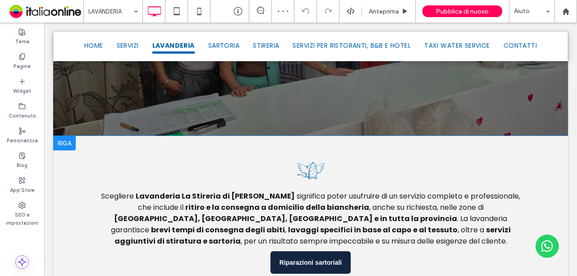
click at [294, 206] on strong "ritiro e la consegna a domicilio della biancheria" at bounding box center [277, 207] width 184 height 10
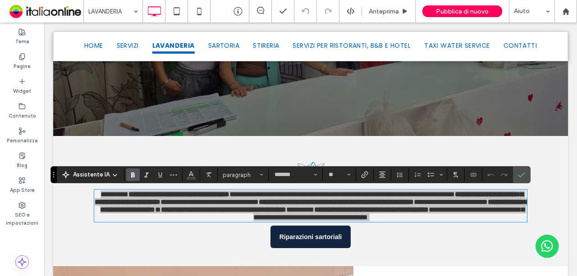
click at [131, 170] on span "Grassetto" at bounding box center [131, 175] width 4 height 13
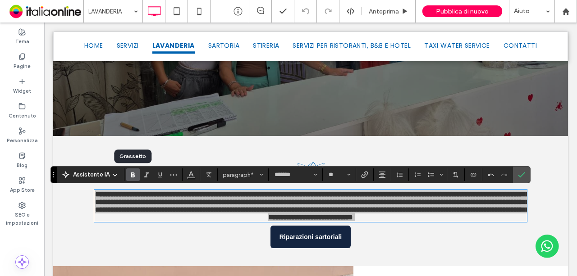
click at [131, 170] on span "Grassetto" at bounding box center [131, 175] width 4 height 13
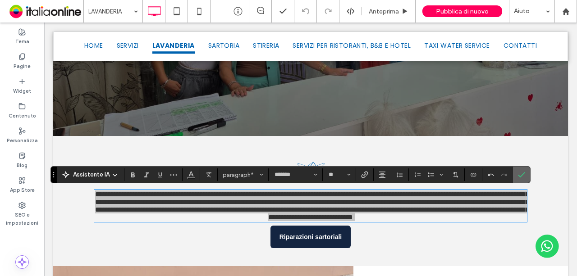
click at [519, 176] on icon "Conferma" at bounding box center [521, 174] width 7 height 7
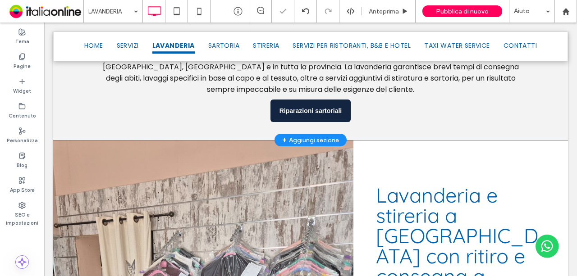
scroll to position [451, 0]
